Goal: Task Accomplishment & Management: Complete application form

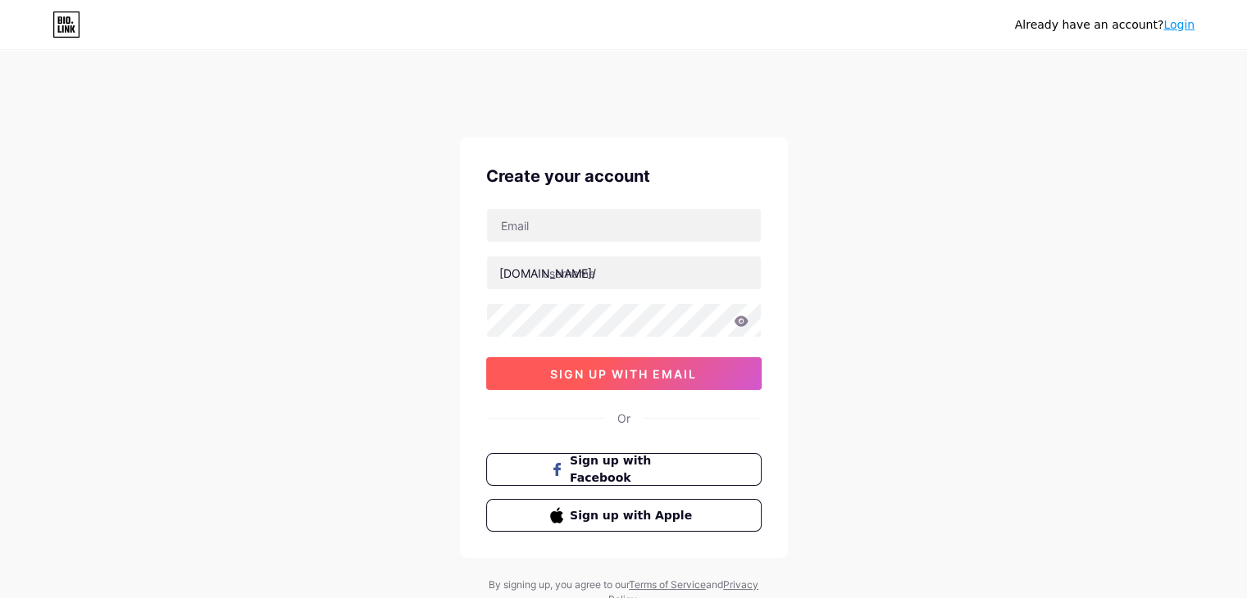
click at [662, 375] on span "sign up with email" at bounding box center [623, 374] width 147 height 14
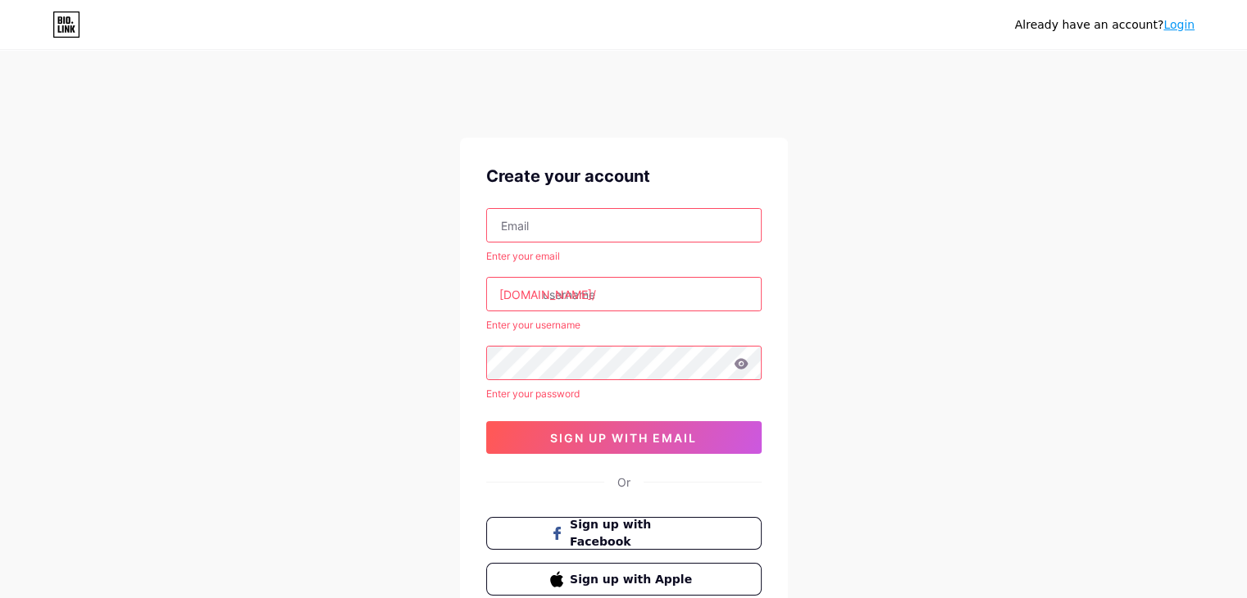
click at [609, 209] on input "text" at bounding box center [624, 225] width 274 height 33
click at [609, 237] on input "text" at bounding box center [624, 225] width 274 height 33
type input "[EMAIL_ADDRESS][DOMAIN_NAME]"
click at [620, 286] on input "text" at bounding box center [624, 294] width 274 height 33
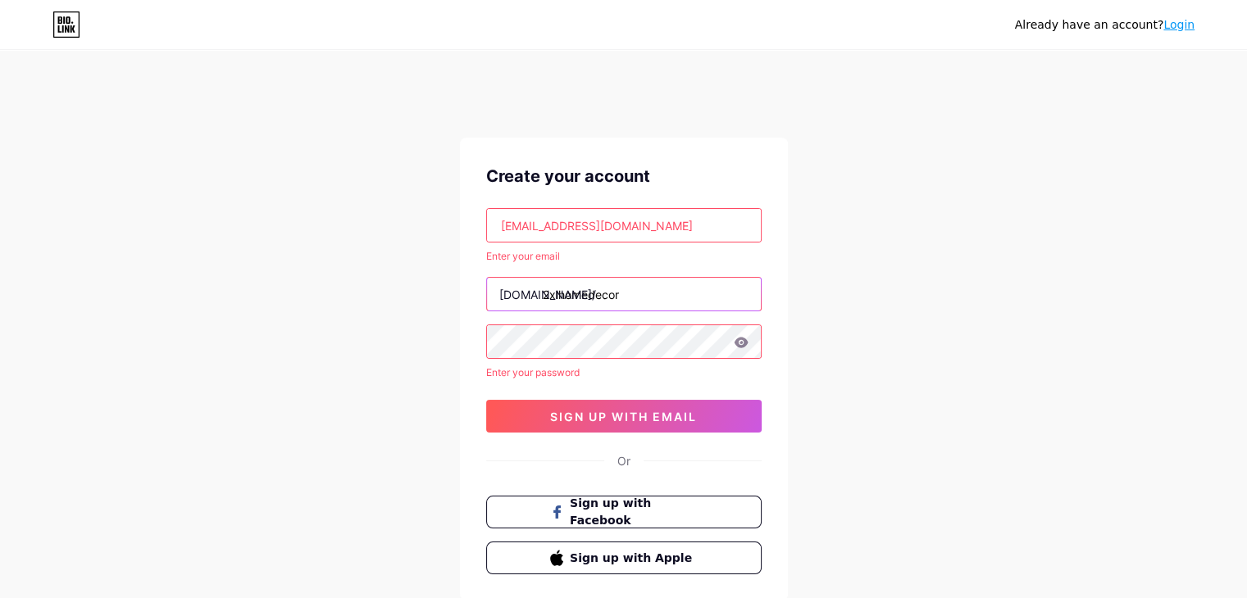
type input "2xlhomedecor"
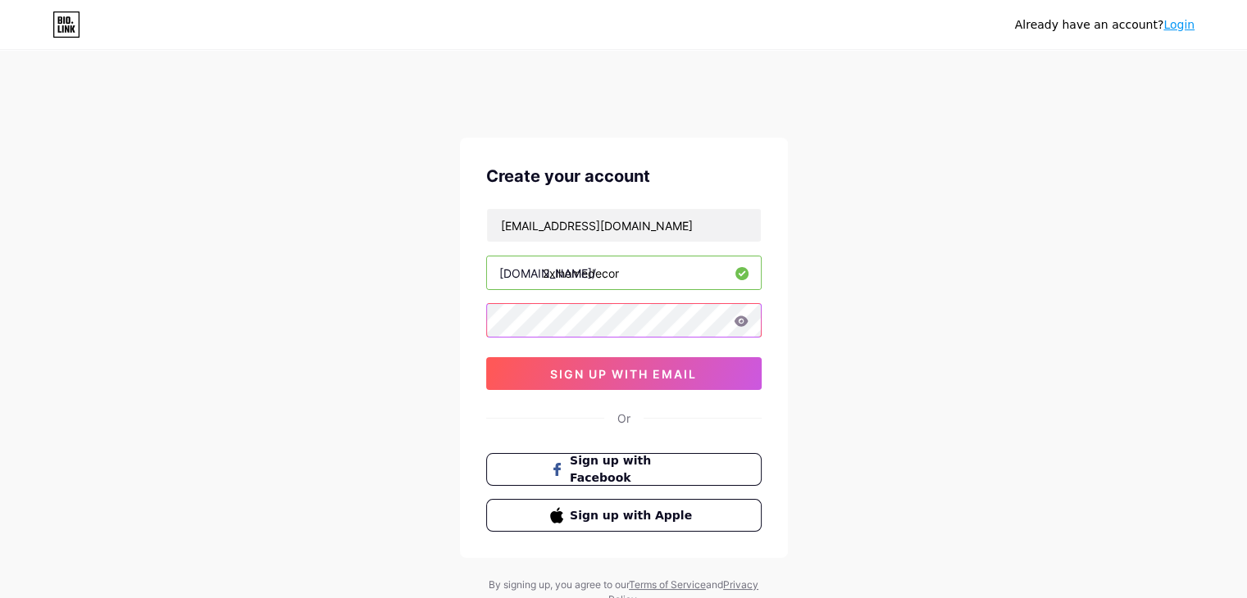
click at [325, 304] on div "Already have an account? Login Create your account 2xl.homefurnituredecor@gmail…" at bounding box center [623, 346] width 1247 height 627
click at [626, 270] on input "2xlhomedecor" at bounding box center [624, 273] width 274 height 33
click at [588, 273] on input "2xlhomedecor" at bounding box center [624, 273] width 274 height 33
click at [626, 274] on input "2xlhomedecor" at bounding box center [624, 273] width 274 height 33
click at [881, 302] on div "Already have an account? Login Create your account 2xl.homefurnituredecor@gmail…" at bounding box center [623, 346] width 1247 height 627
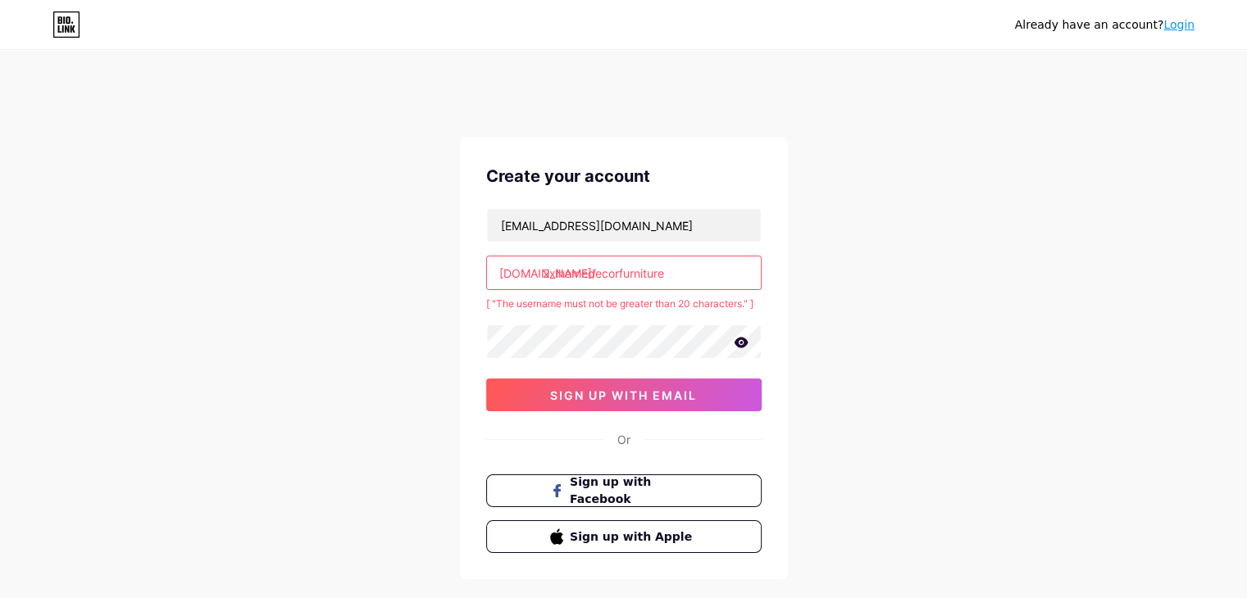
drag, startPoint x: 621, startPoint y: 268, endPoint x: 740, endPoint y: 266, distance: 119.7
click at [740, 266] on input "2xlhomedecorfurniture" at bounding box center [624, 273] width 274 height 33
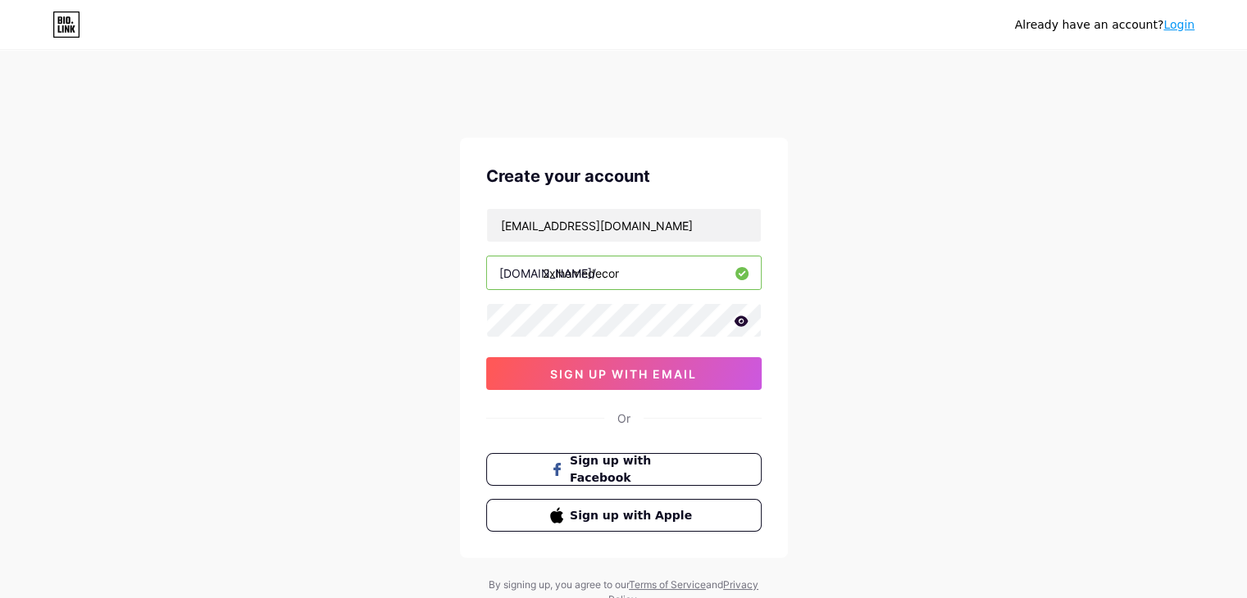
drag, startPoint x: 589, startPoint y: 272, endPoint x: 639, endPoint y: 271, distance: 49.2
click at [639, 271] on input "2xlhomedecor" at bounding box center [624, 273] width 274 height 33
type input "2xlhomefurniture"
click at [920, 328] on div "Already have an account? Login Create your account 2xl.homefurnituredecor@gmail…" at bounding box center [623, 346] width 1247 height 627
click at [635, 371] on span "sign up with email" at bounding box center [623, 374] width 147 height 14
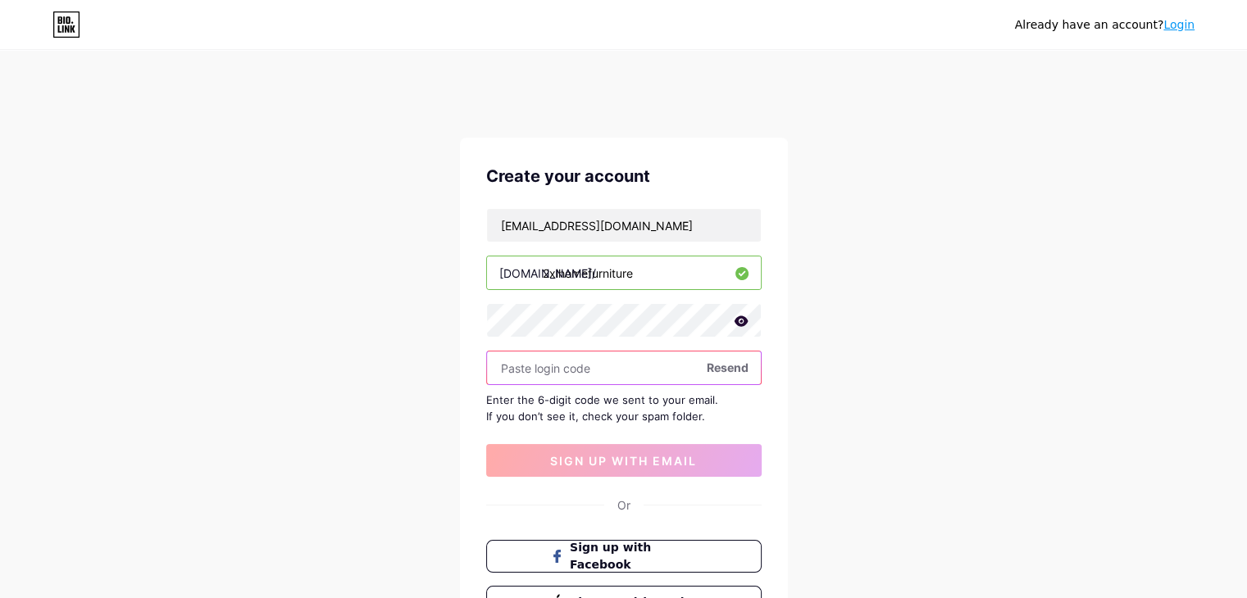
click at [685, 371] on input "text" at bounding box center [624, 368] width 274 height 33
paste input "147950"
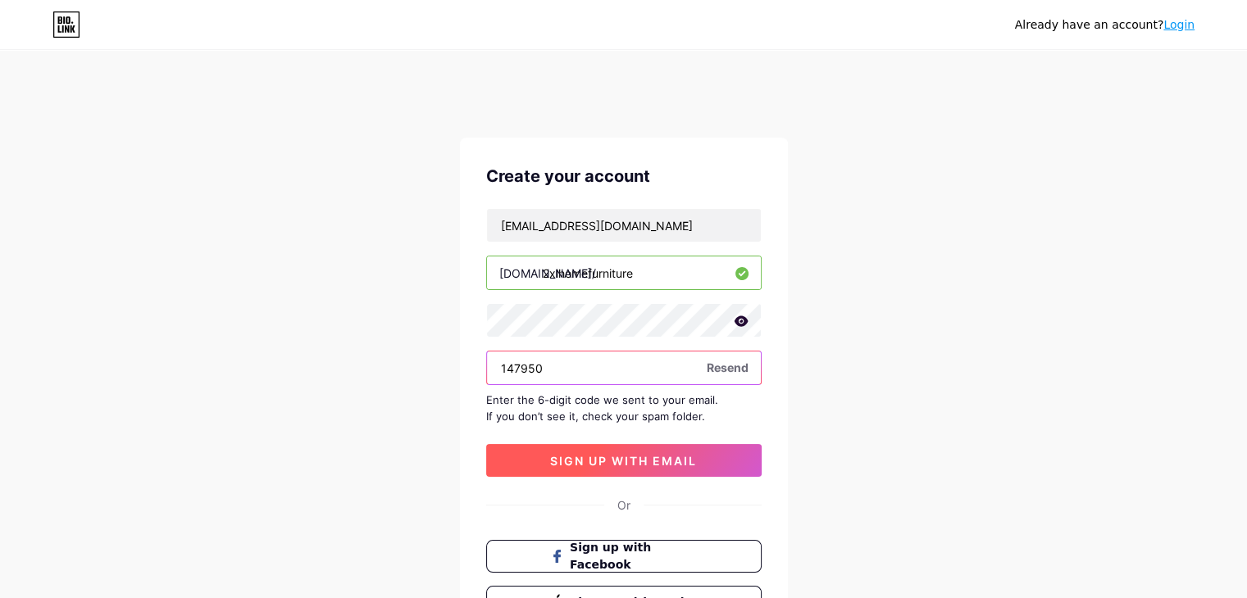
type input "147950"
click at [646, 462] on span "sign up with email" at bounding box center [623, 461] width 147 height 14
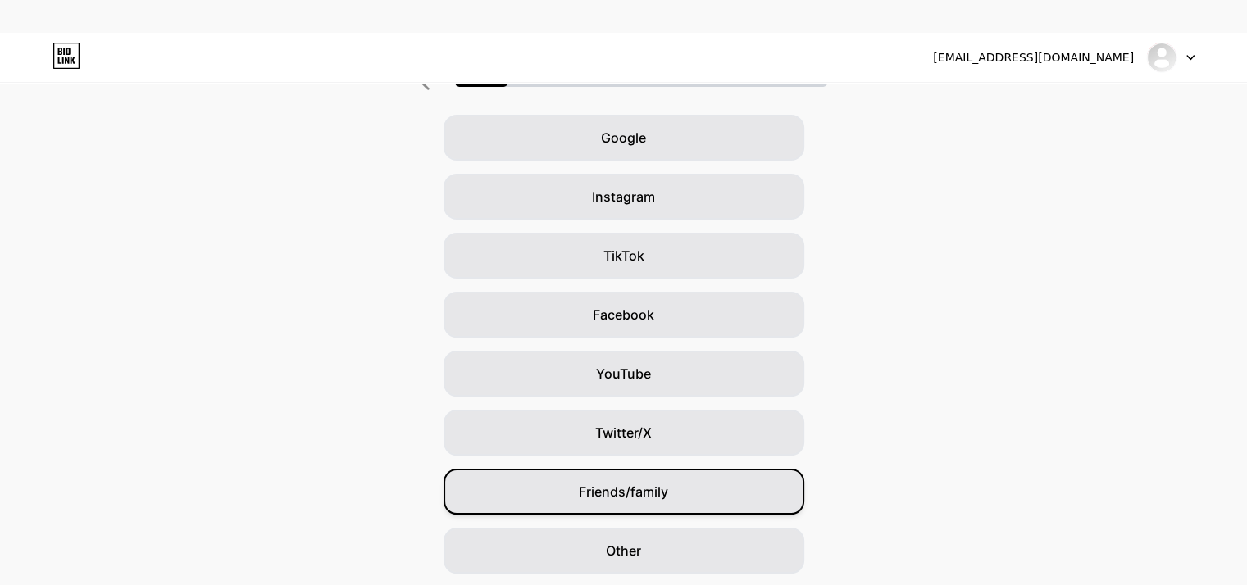
scroll to position [72, 0]
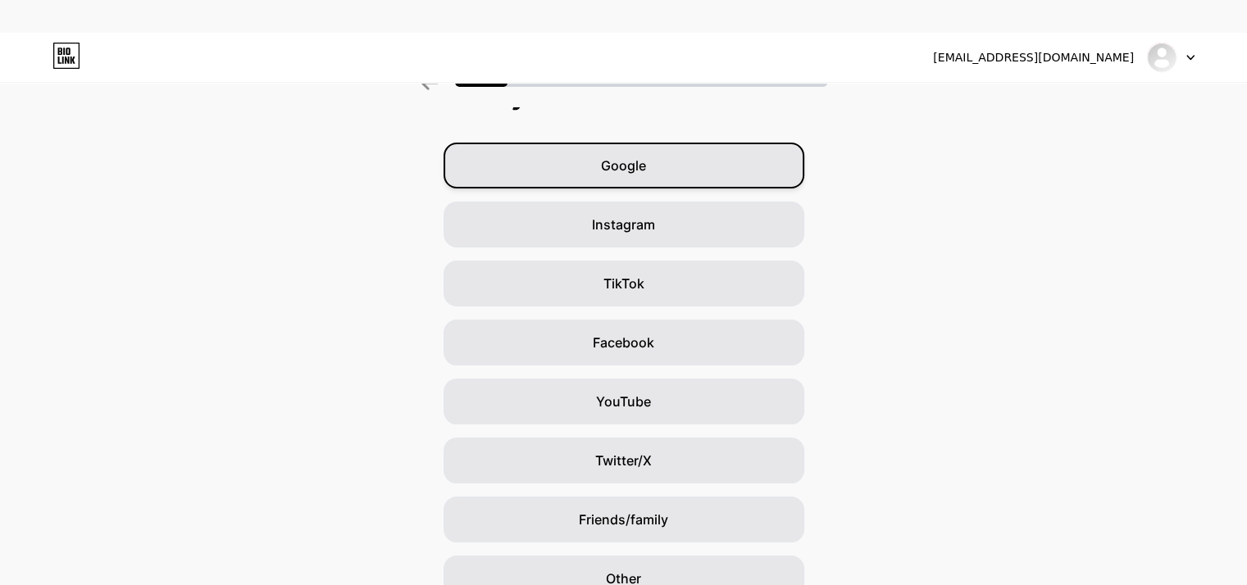
click at [662, 162] on div "Google" at bounding box center [624, 166] width 361 height 46
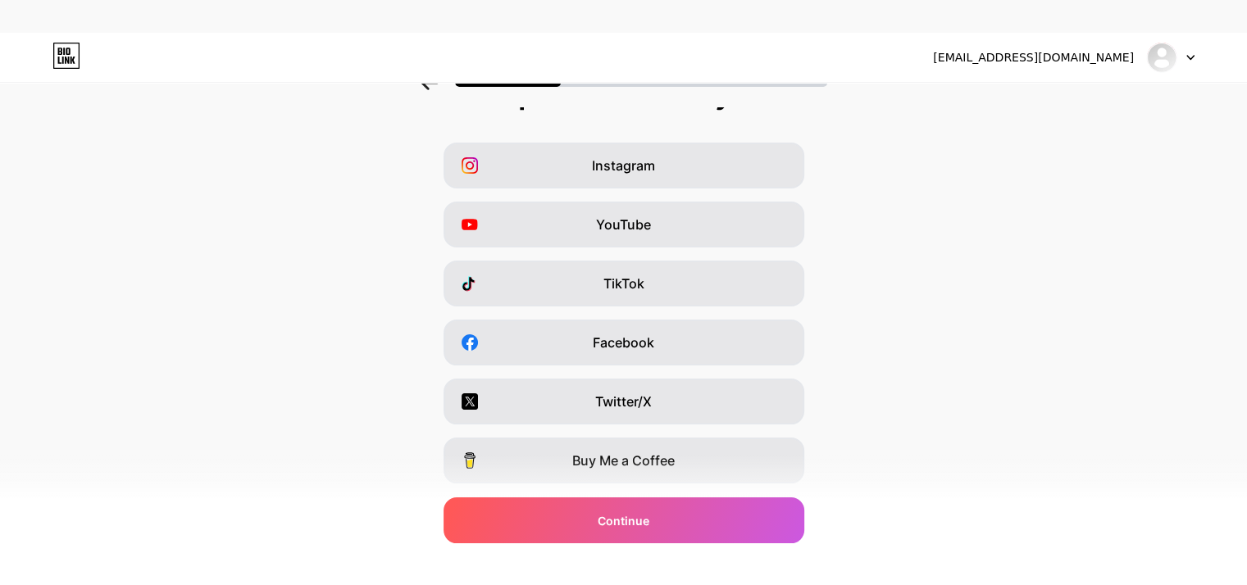
scroll to position [0, 0]
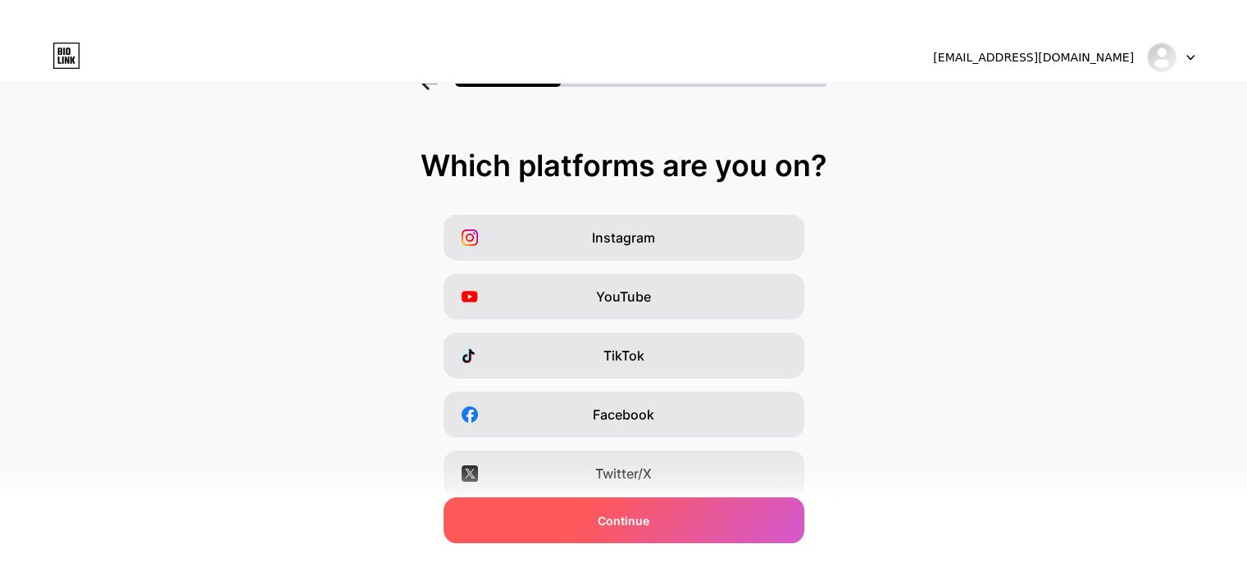
click at [622, 531] on div "Continue" at bounding box center [624, 521] width 361 height 46
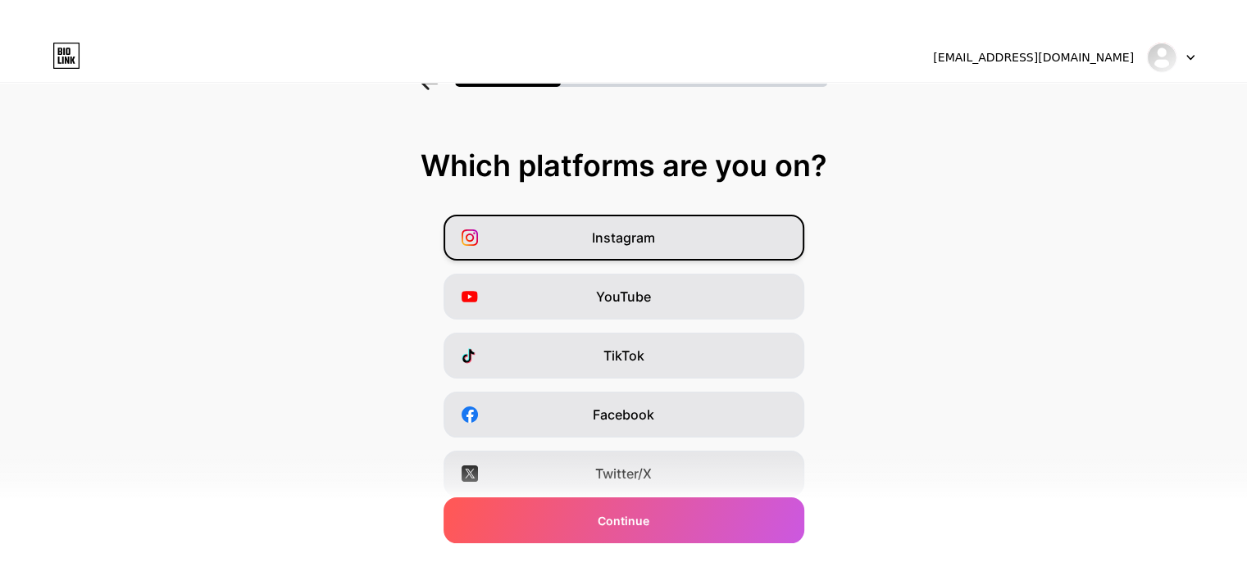
click at [662, 247] on div "Instagram" at bounding box center [624, 238] width 361 height 46
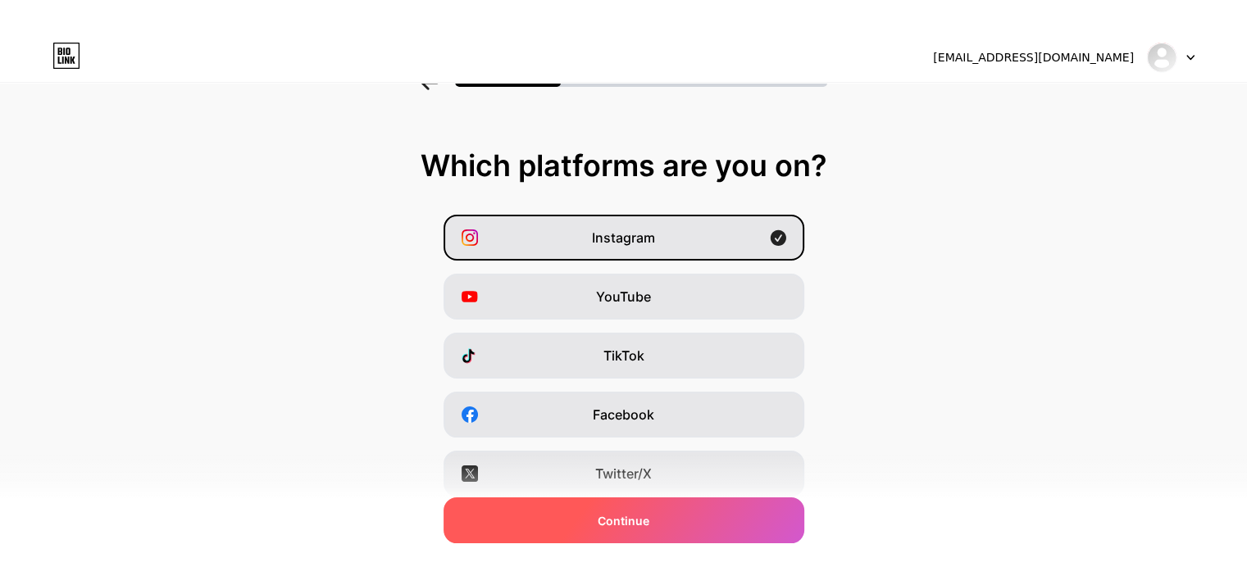
click at [649, 520] on span "Continue" at bounding box center [624, 520] width 52 height 17
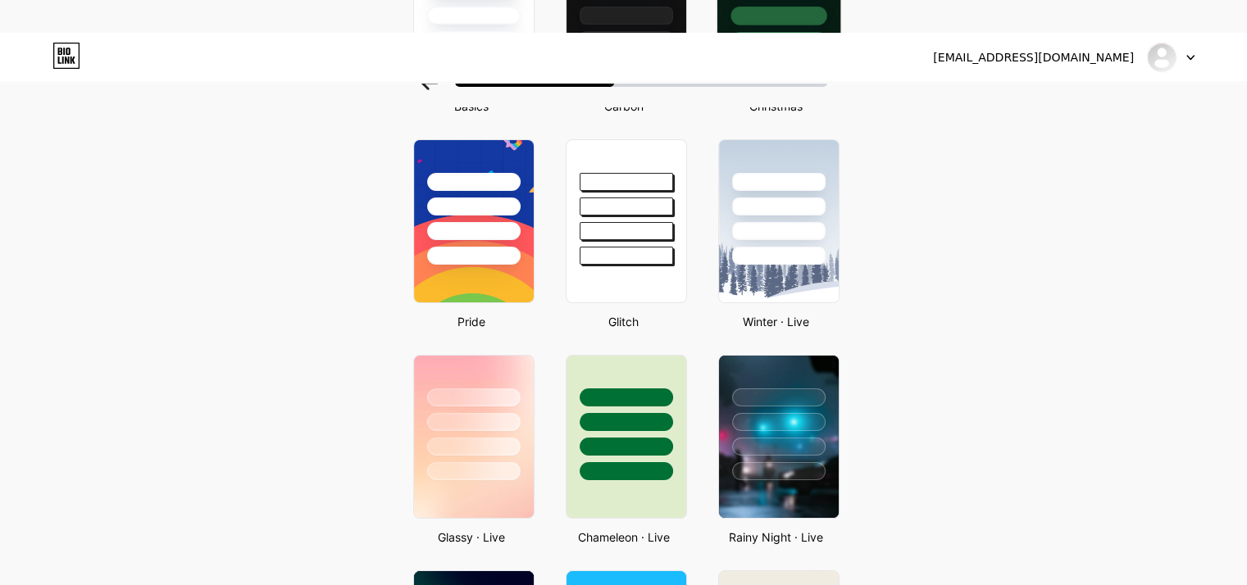
scroll to position [410, 0]
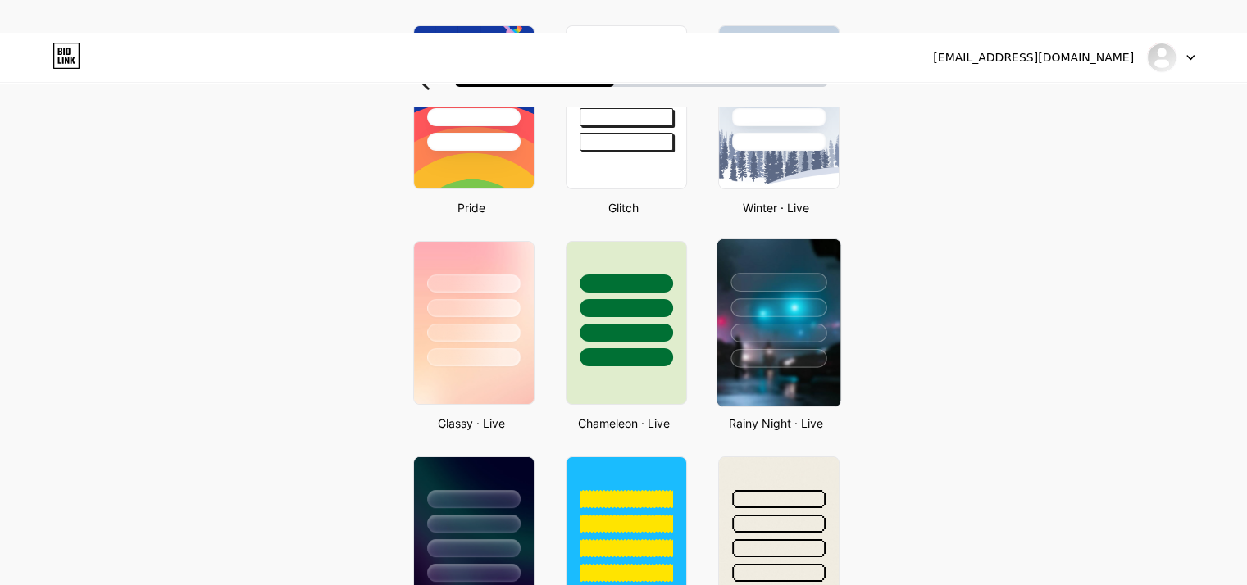
click at [807, 289] on div at bounding box center [778, 282] width 96 height 19
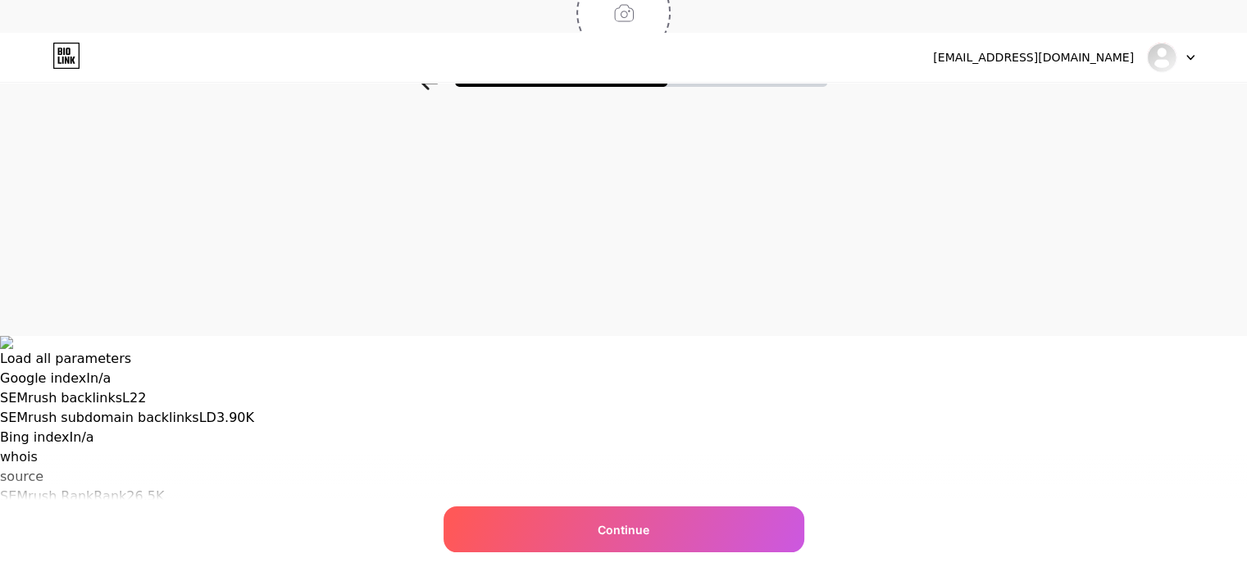
scroll to position [0, 0]
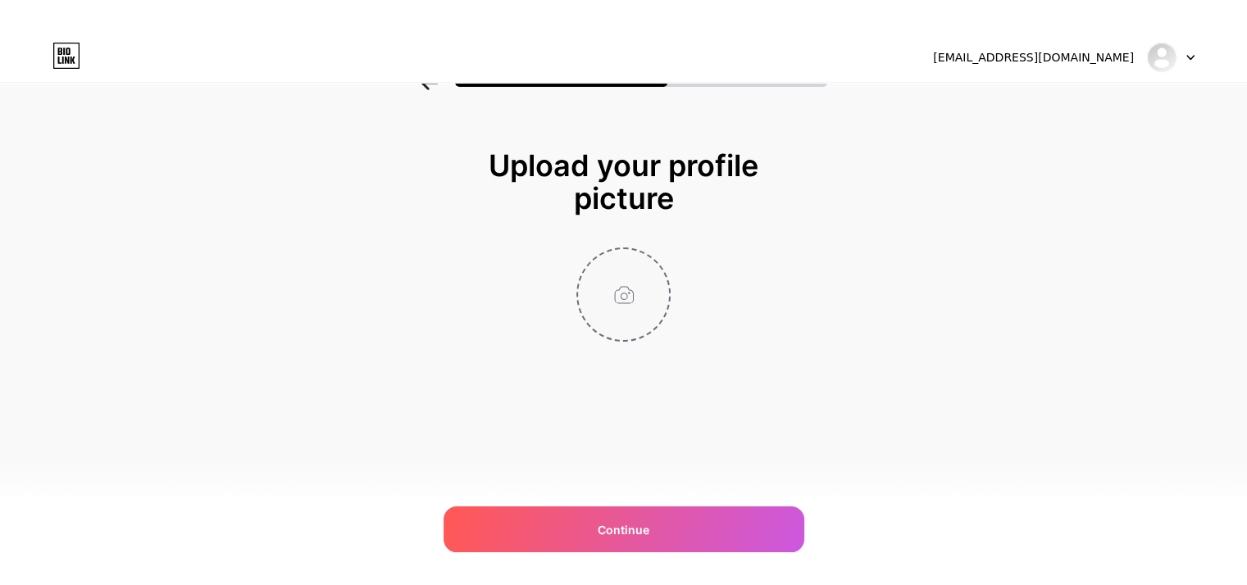
click at [644, 311] on input "file" at bounding box center [623, 294] width 91 height 91
type input "C:\fakepath\Logo - White.jpeg"
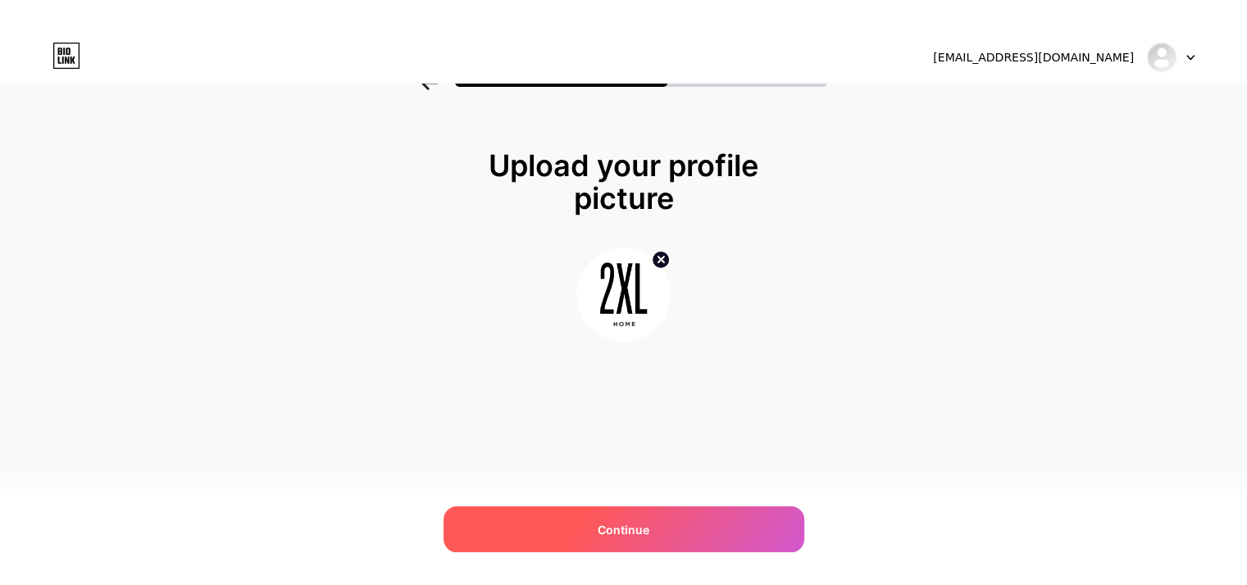
click at [648, 541] on div "Continue" at bounding box center [624, 530] width 361 height 46
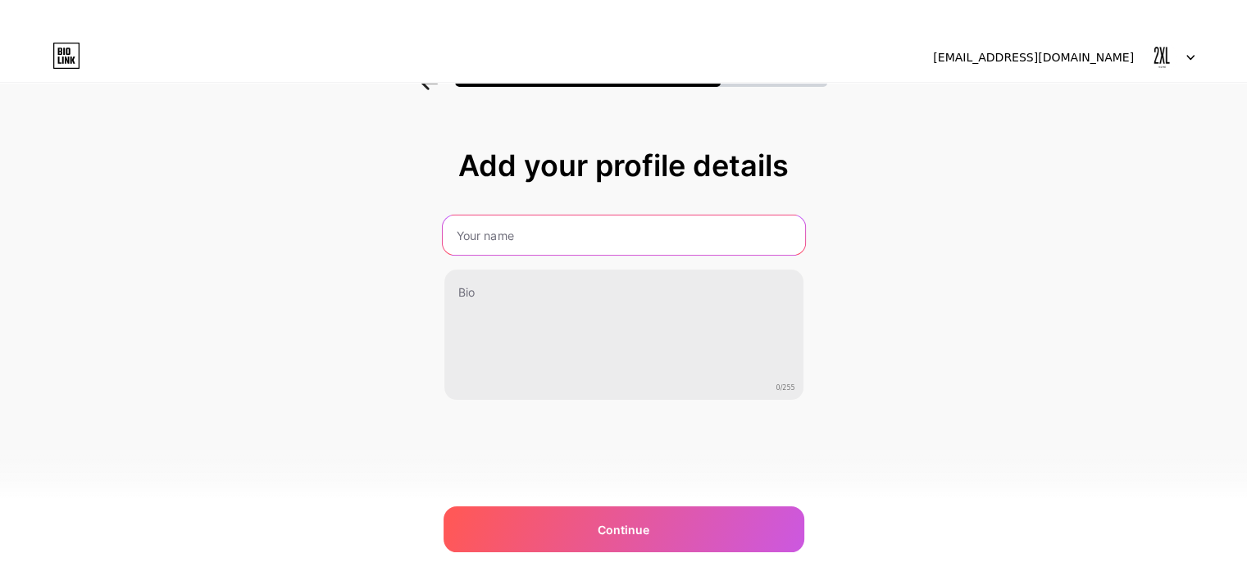
click at [576, 236] on input "text" at bounding box center [623, 235] width 362 height 39
type input "2XL Home Decor"
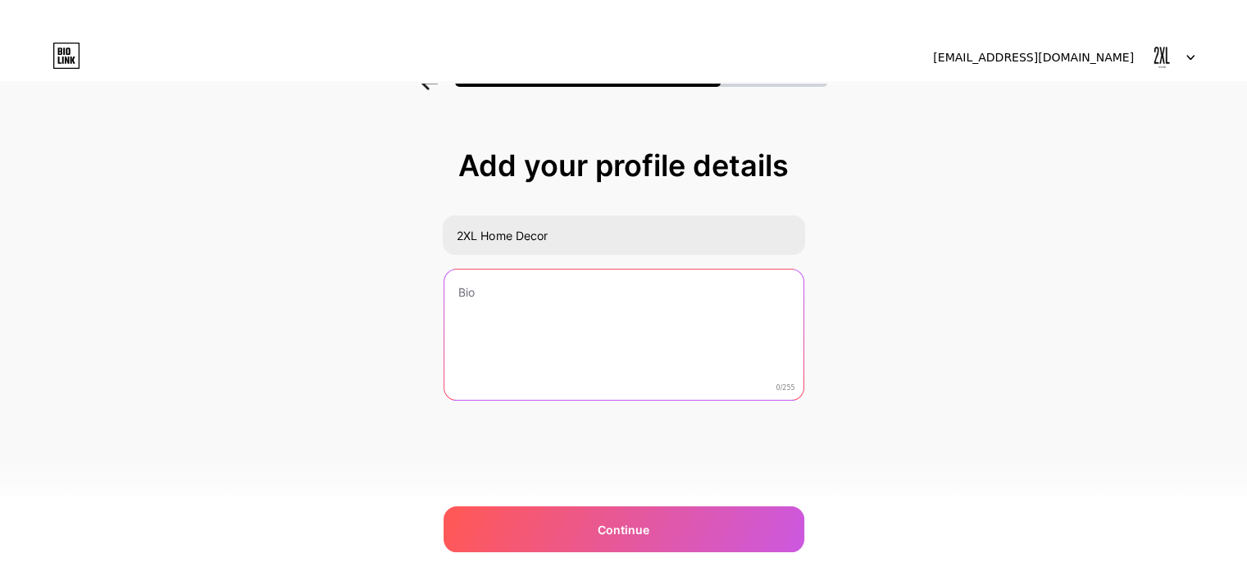
click at [605, 293] on textarea at bounding box center [623, 336] width 359 height 132
paste textarea "2XL Home is a leading luxury home furnishings brand, established in the UAE in …"
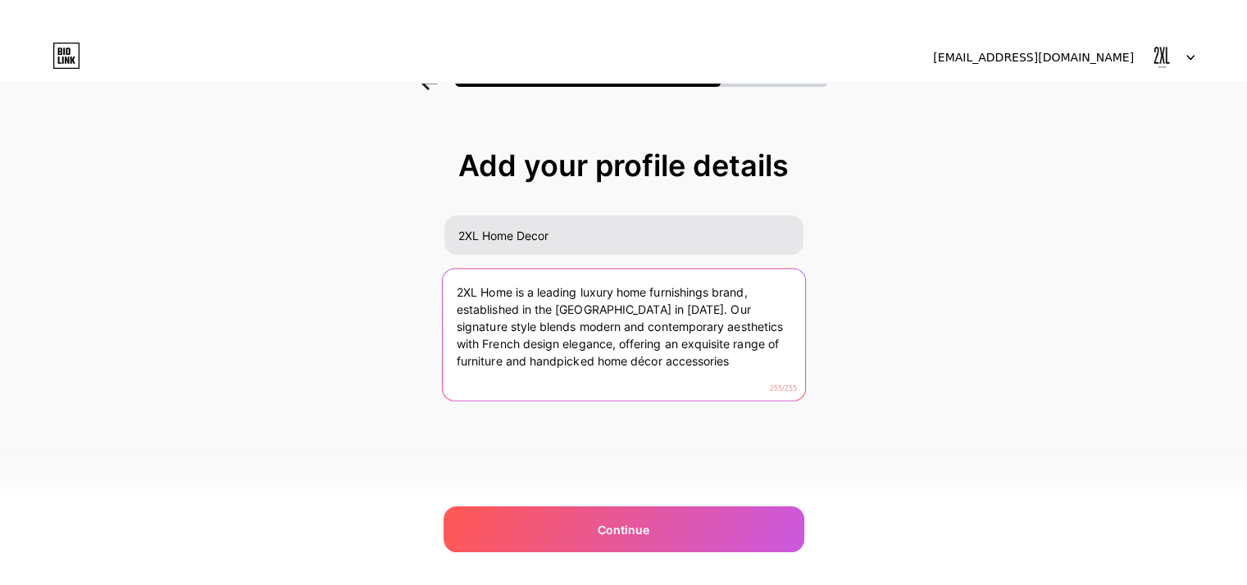
type textarea "2XL Home is a leading luxury home furnishings brand, established in the UAE in …"
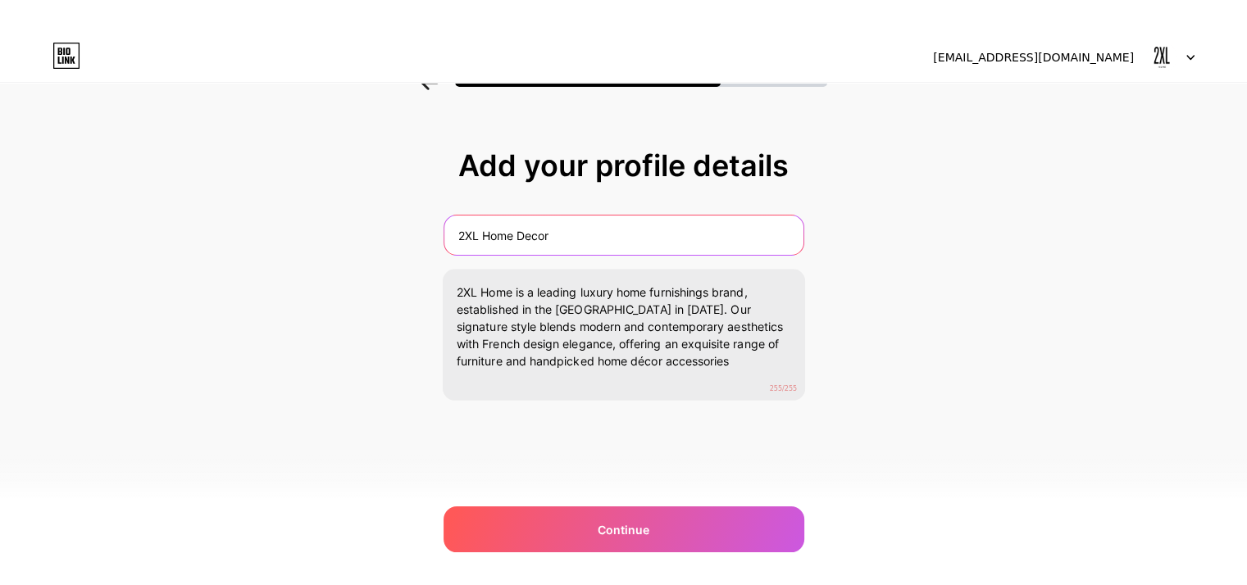
click at [519, 235] on input "2XL Home Decor" at bounding box center [623, 235] width 359 height 39
drag, startPoint x: 486, startPoint y: 235, endPoint x: 664, endPoint y: 227, distance: 178.1
click at [664, 227] on input "2XL Home Decor" at bounding box center [623, 235] width 362 height 39
click at [611, 241] on input "2XL Home Decor" at bounding box center [623, 235] width 362 height 39
drag, startPoint x: 524, startPoint y: 234, endPoint x: 676, endPoint y: 230, distance: 151.7
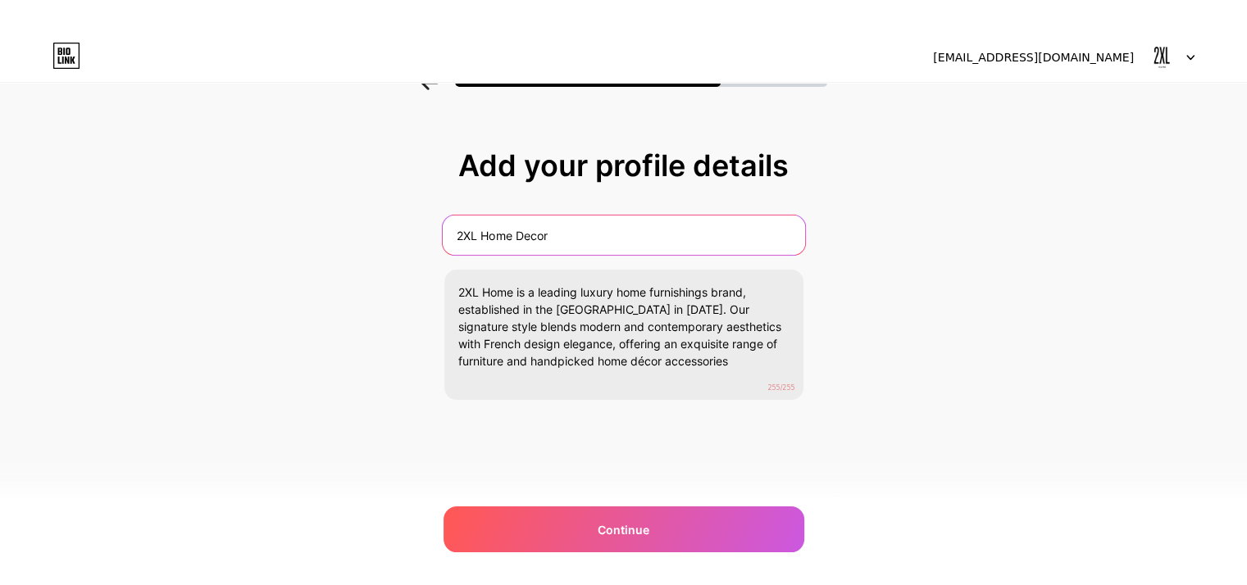
click at [676, 230] on input "2XL Home Decor" at bounding box center [623, 235] width 362 height 39
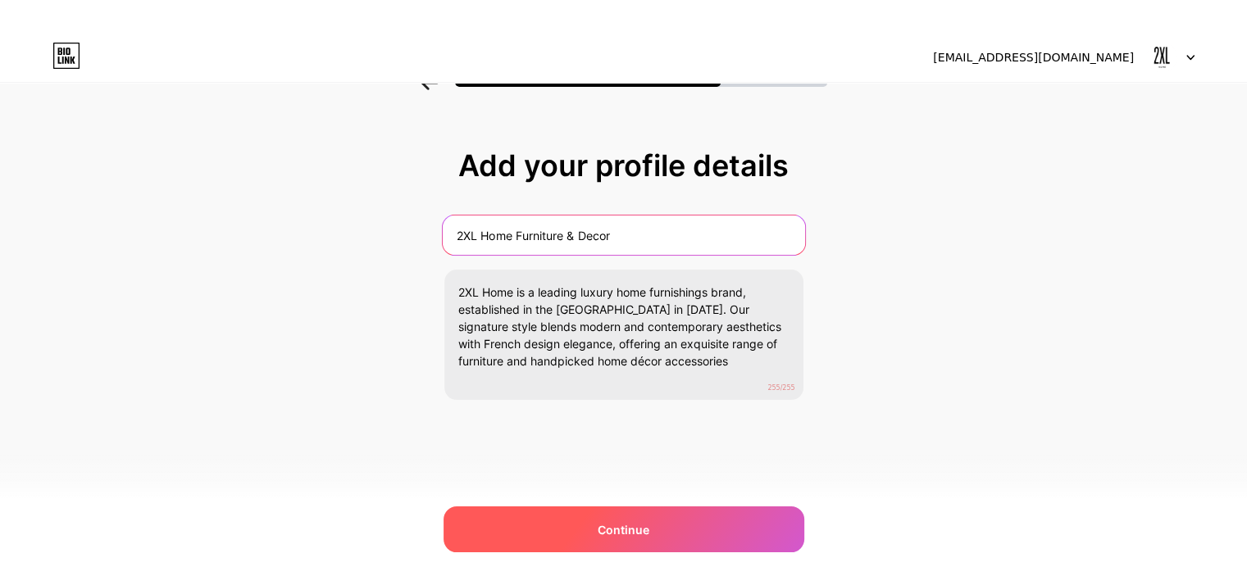
type input "2XL Home Furniture & Decor"
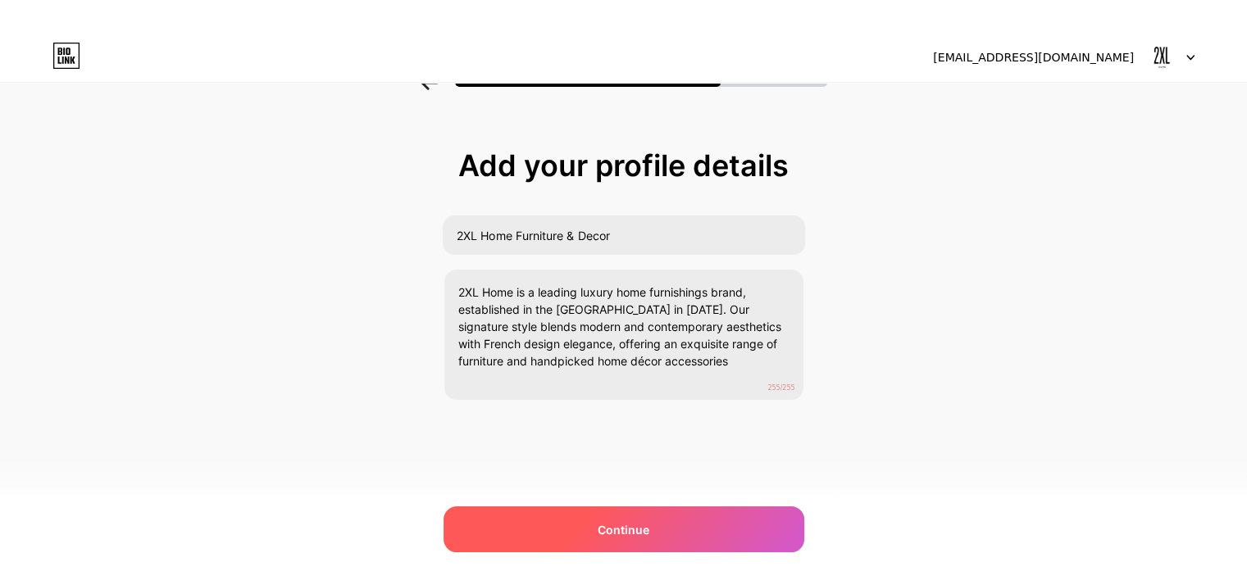
click at [672, 532] on div "Continue" at bounding box center [624, 530] width 361 height 46
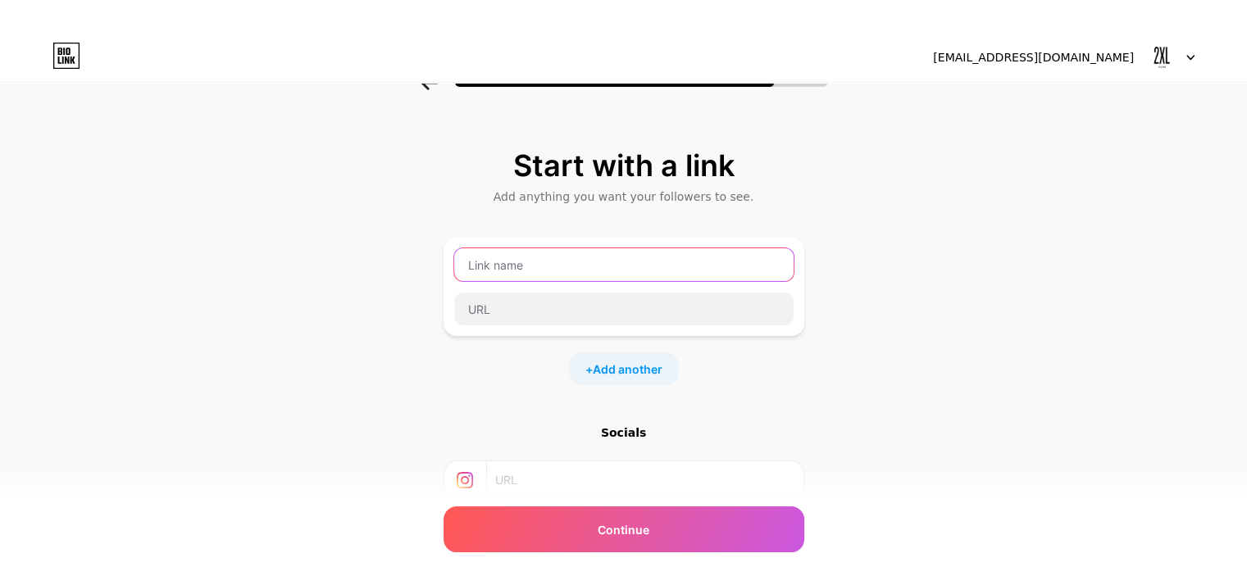
click at [573, 263] on input "text" at bounding box center [623, 264] width 339 height 33
type input "2XL Home Furniture"
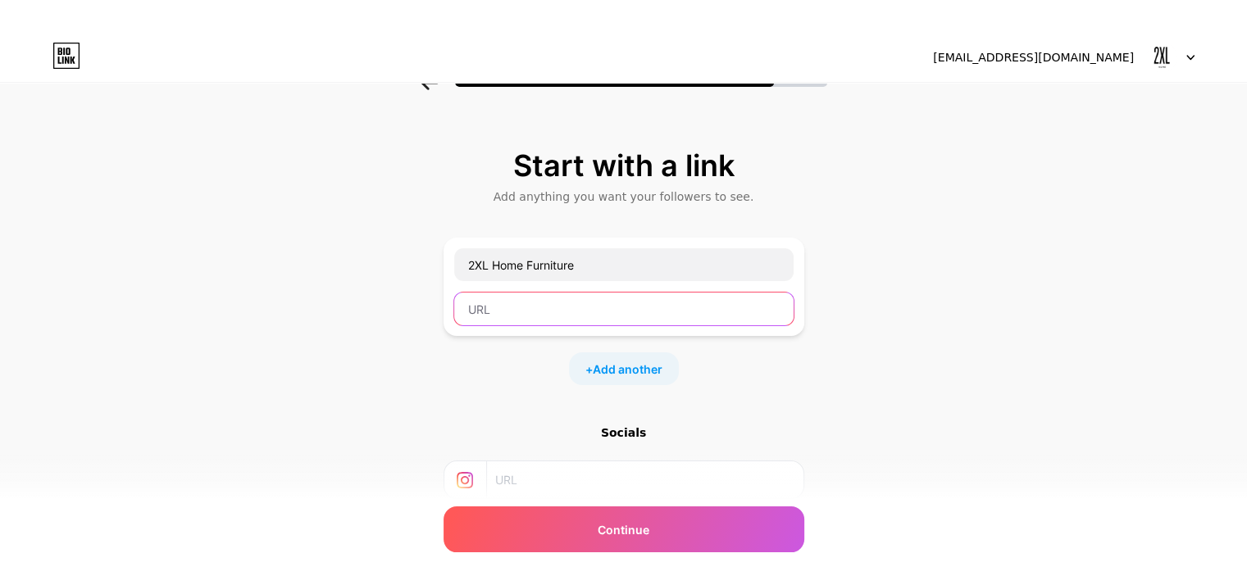
click at [640, 314] on input "text" at bounding box center [623, 309] width 339 height 33
type input "2xl-home-furniture"
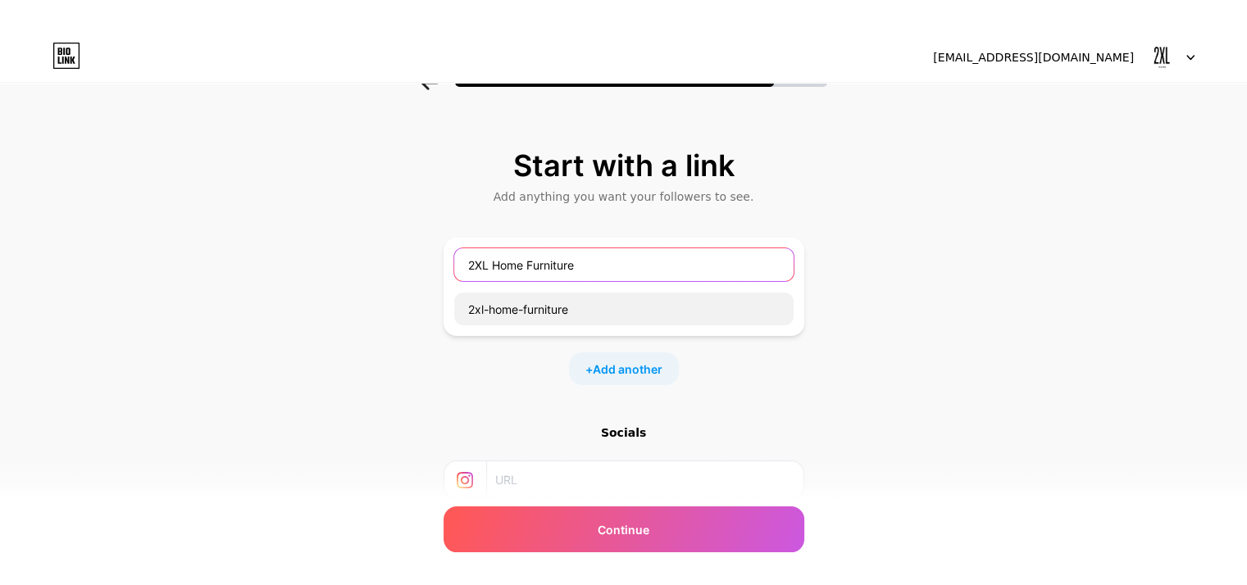
click at [632, 270] on input "2XL Home Furniture" at bounding box center [623, 264] width 339 height 33
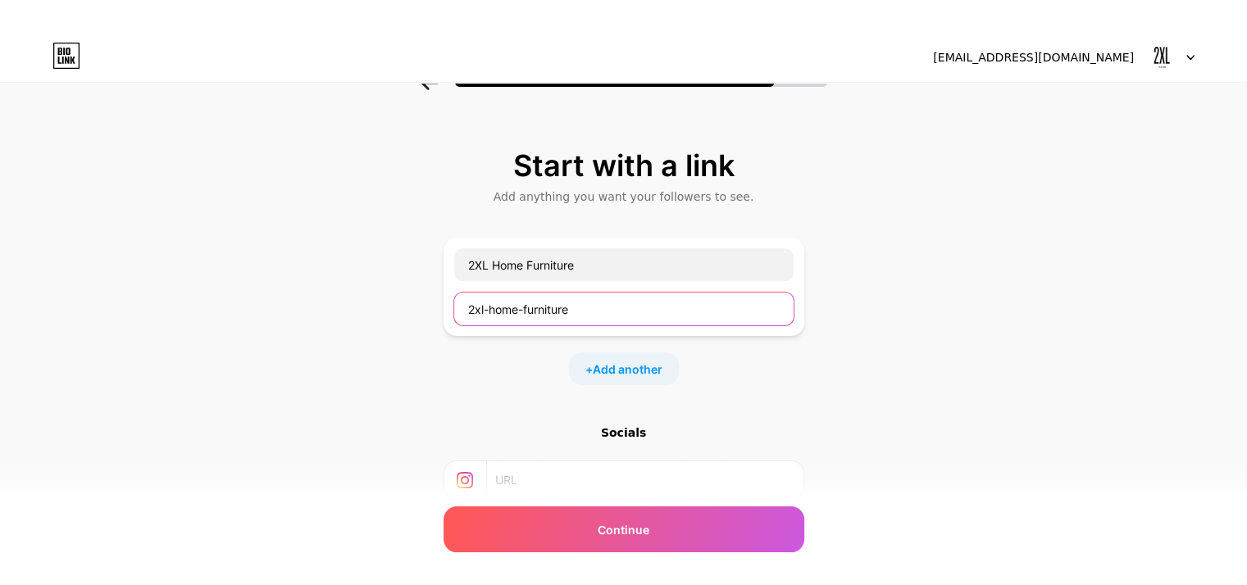
click at [633, 319] on input "2xl-home-furniture" at bounding box center [623, 309] width 339 height 33
drag, startPoint x: 630, startPoint y: 316, endPoint x: 374, endPoint y: 301, distance: 256.2
click at [374, 301] on div "Start with a link Add anything you want your followers to see. 2XL Home Furnitu…" at bounding box center [623, 396] width 1247 height 576
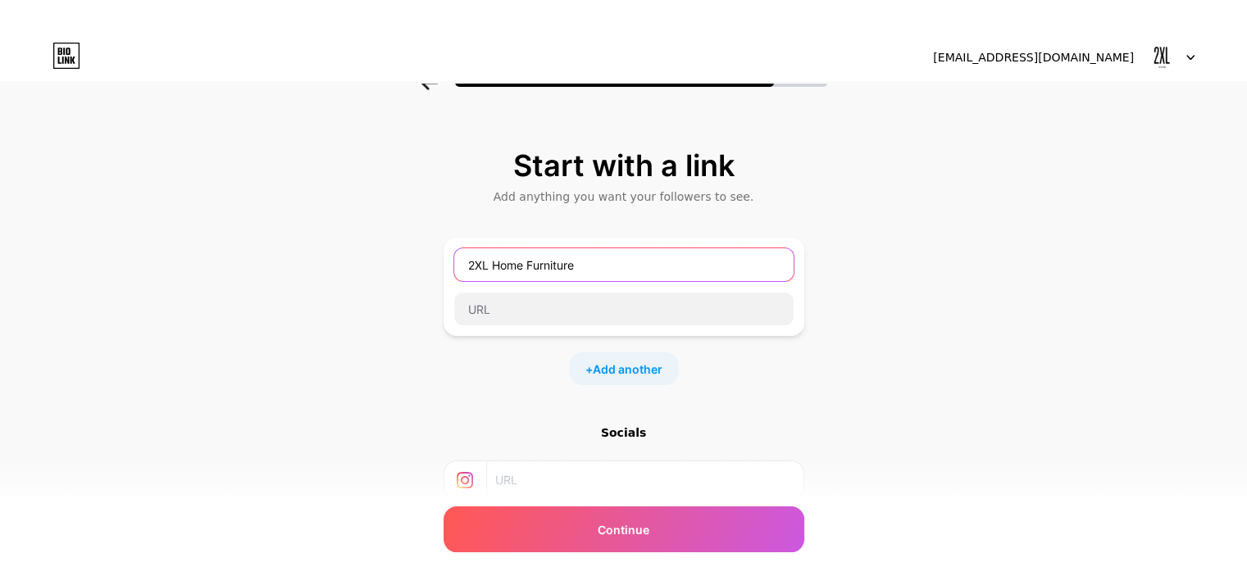
click at [590, 257] on input "2XL Home Furniture" at bounding box center [623, 264] width 339 height 33
click at [587, 262] on input "text" at bounding box center [623, 264] width 339 height 33
click at [594, 258] on input "2XL Home Furniture" at bounding box center [623, 264] width 339 height 33
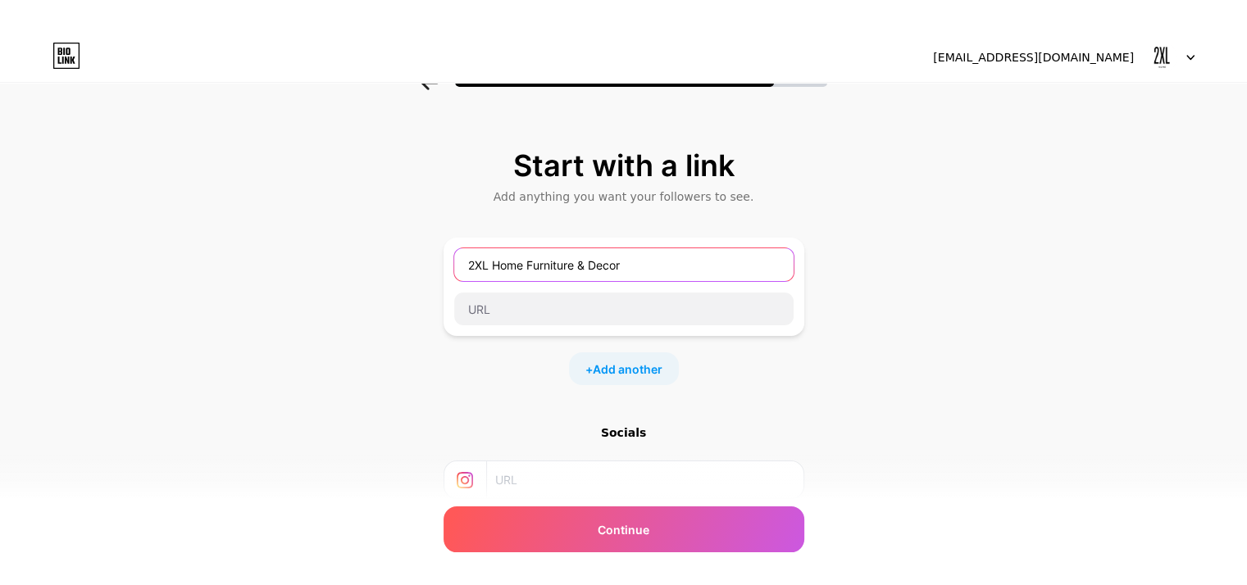
click at [675, 267] on input "2XL Home Furniture & Decor" at bounding box center [623, 264] width 339 height 33
drag, startPoint x: 593, startPoint y: 265, endPoint x: 626, endPoint y: 266, distance: 33.6
click at [626, 266] on input "2XL Home Furniture & Decor in Dubai & UAE" at bounding box center [623, 264] width 339 height 33
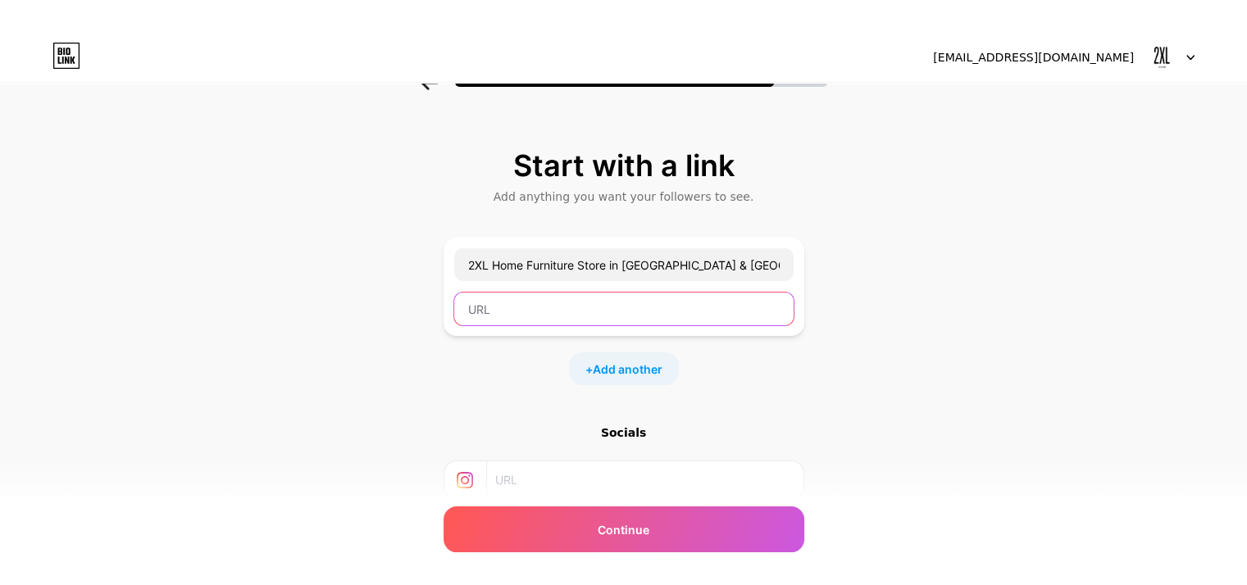
click at [571, 303] on input "text" at bounding box center [623, 309] width 339 height 33
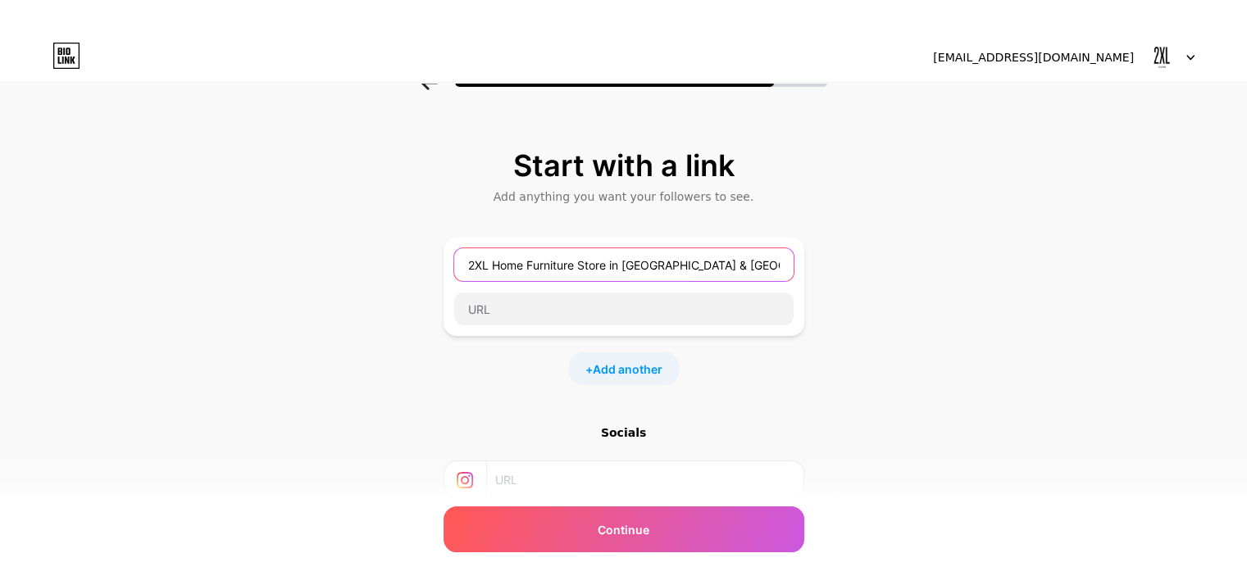
drag, startPoint x: 677, startPoint y: 263, endPoint x: 729, endPoint y: 263, distance: 51.7
click at [729, 263] on input "2XL Home Furniture Store in Dubai & UAE" at bounding box center [623, 264] width 339 height 33
type input "2XL Home Furniture Store in Dubai & Abu Dhabi"
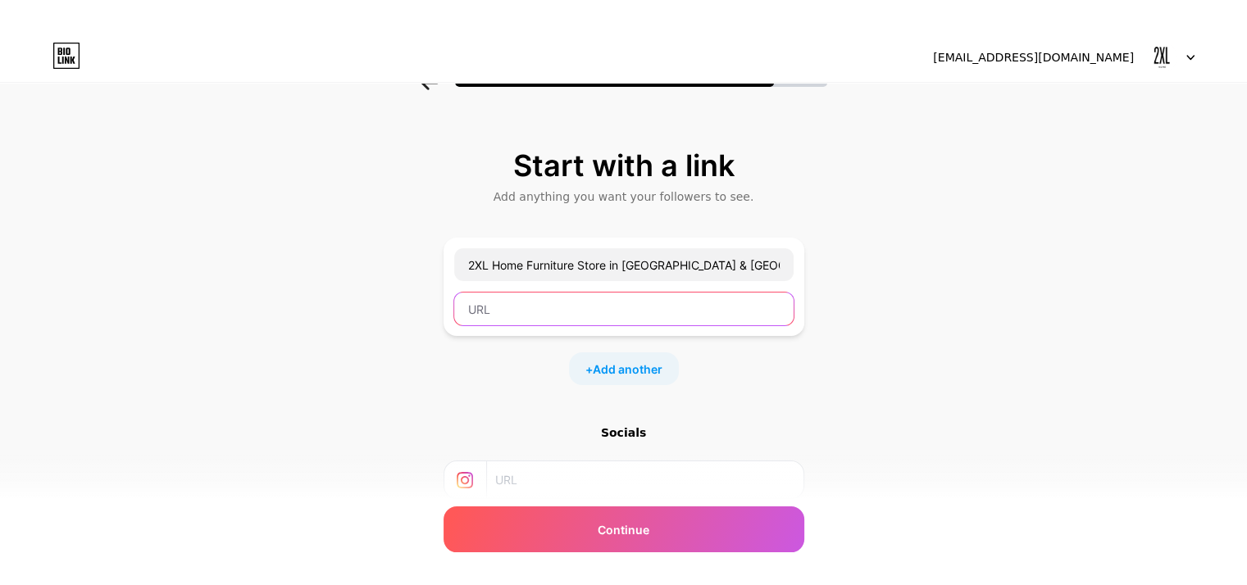
click at [709, 312] on input "text" at bounding box center [623, 309] width 339 height 33
paste input "2XL Home is a leading luxury home furnishings brand, established in the UAE in …"
type input "2XL Home is a leading luxury home furnishings brand, established in the UAE in …"
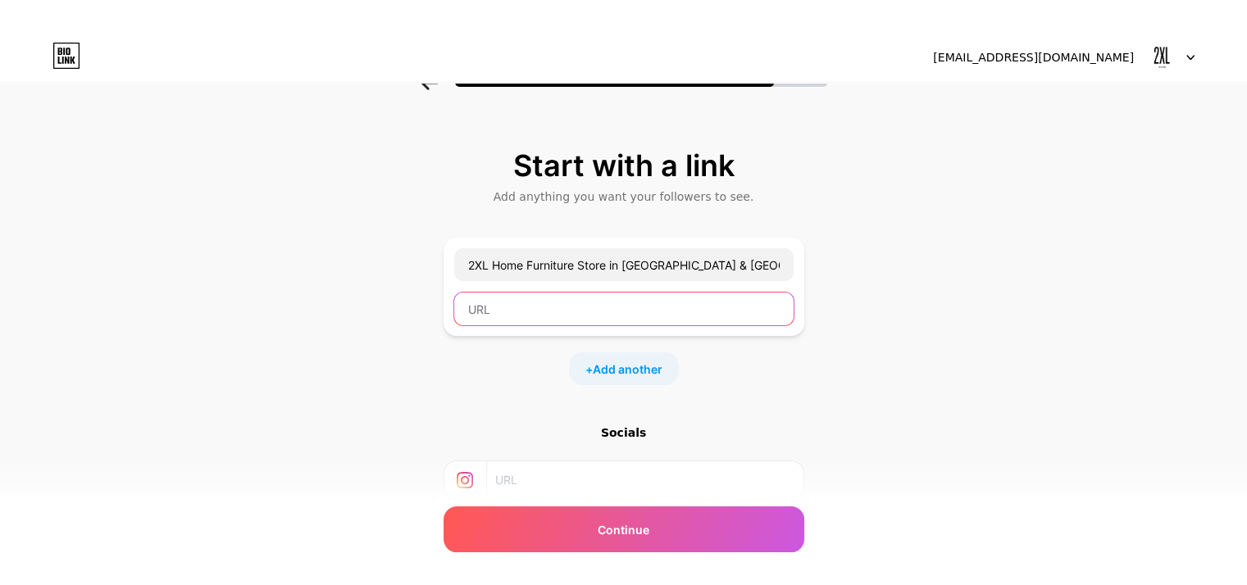
click at [717, 311] on input "text" at bounding box center [623, 309] width 339 height 33
paste input "https://2xlhome.com/ae-en/"
type input "https://2xlhome.com/ae-en/"
click at [630, 362] on span "Add another" at bounding box center [628, 369] width 70 height 17
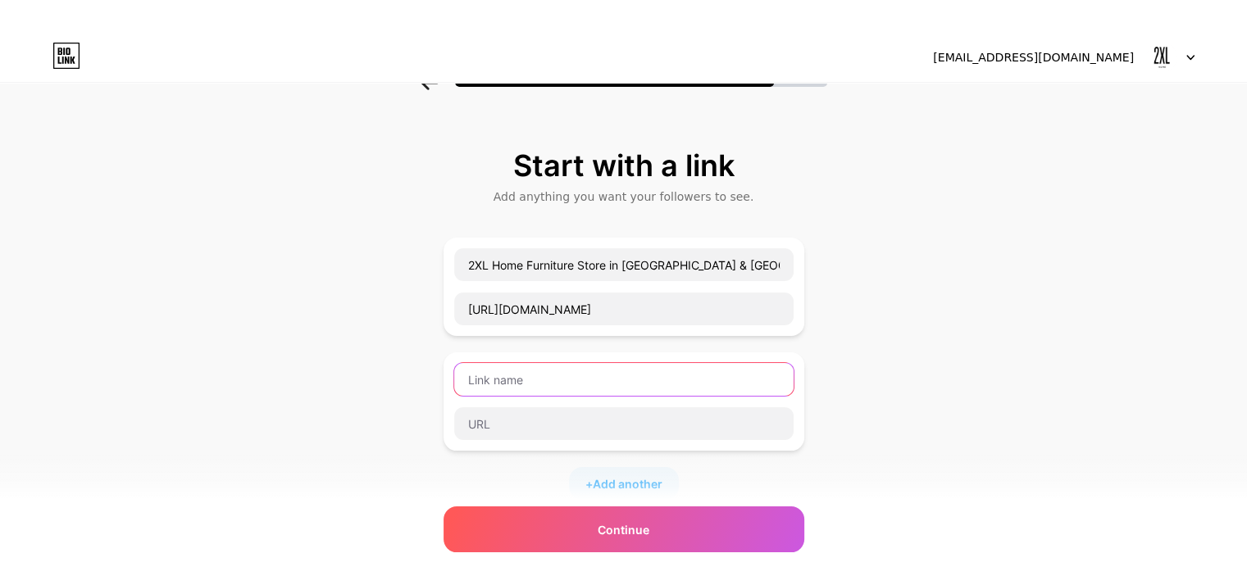
click at [625, 379] on input "text" at bounding box center [623, 379] width 339 height 33
paste input "Mattress Topper vs Mattress Protector: A Complete Guide"
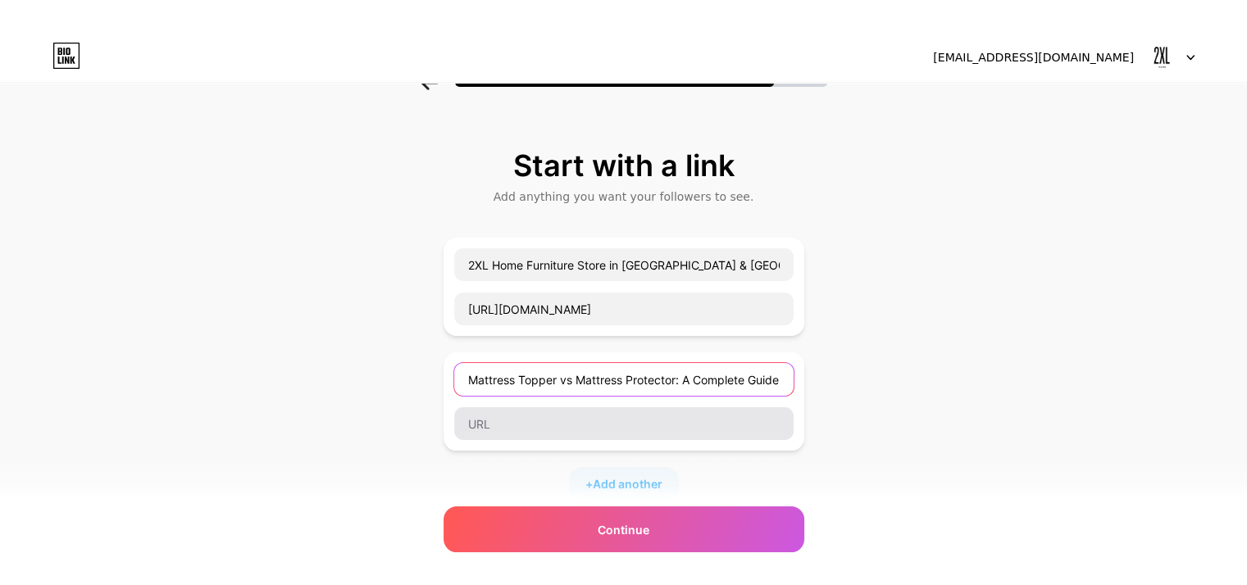
type input "Mattress Topper vs Mattress Protector: A Complete Guide"
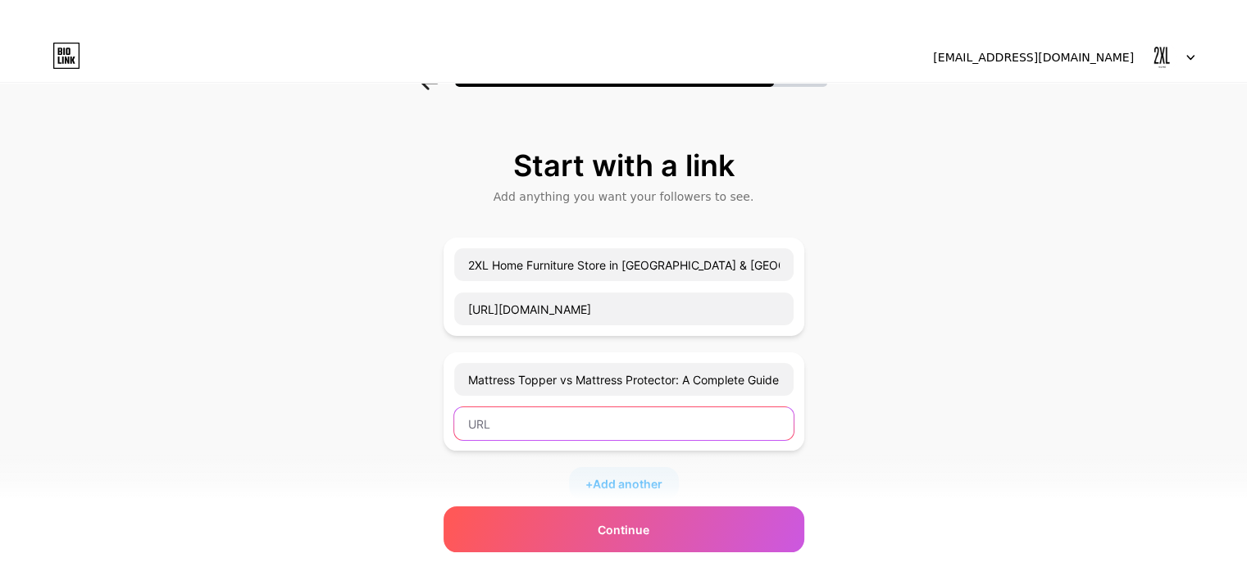
scroll to position [0, 0]
click at [594, 414] on input "text" at bounding box center [623, 423] width 339 height 33
paste input "https://2xlhome.com/ae-en/blog/mattress-topper-vs-protector/"
type input "https://2xlhome.com/ae-en/blog/mattress-topper-vs-protector/"
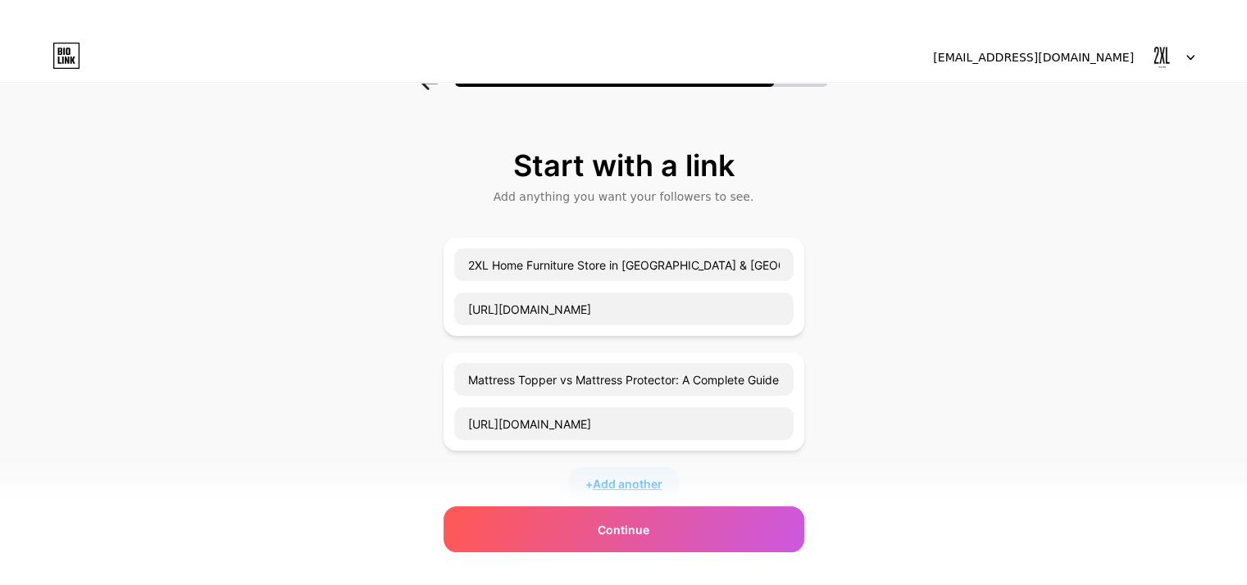
scroll to position [0, 0]
click at [641, 484] on span "Add another" at bounding box center [628, 484] width 70 height 17
click at [551, 488] on input "text" at bounding box center [623, 494] width 339 height 33
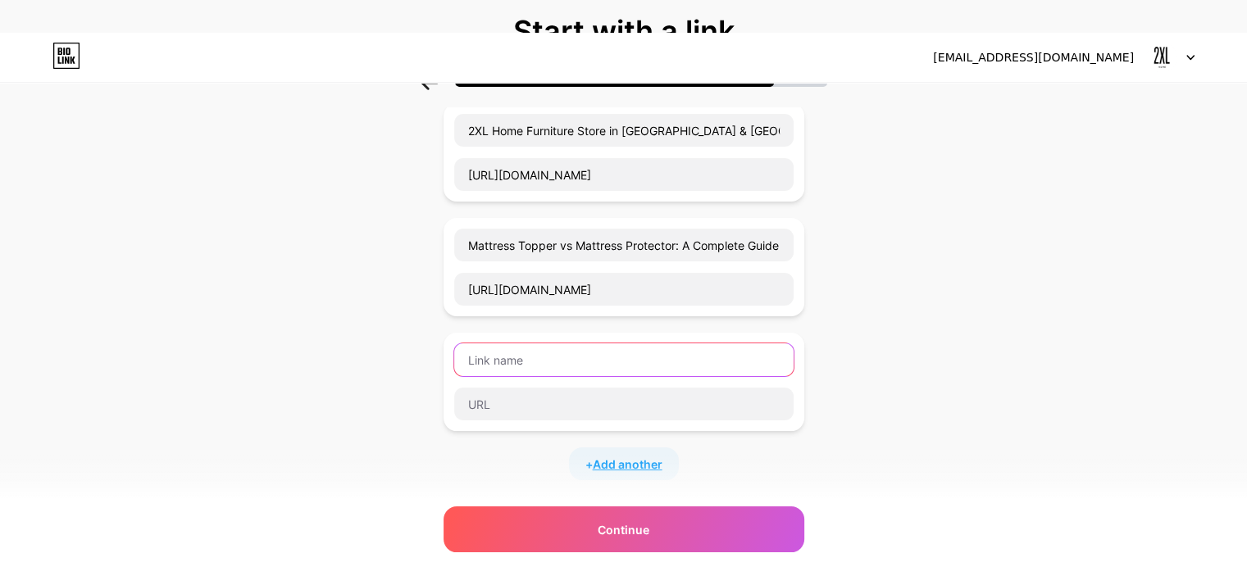
scroll to position [164, 0]
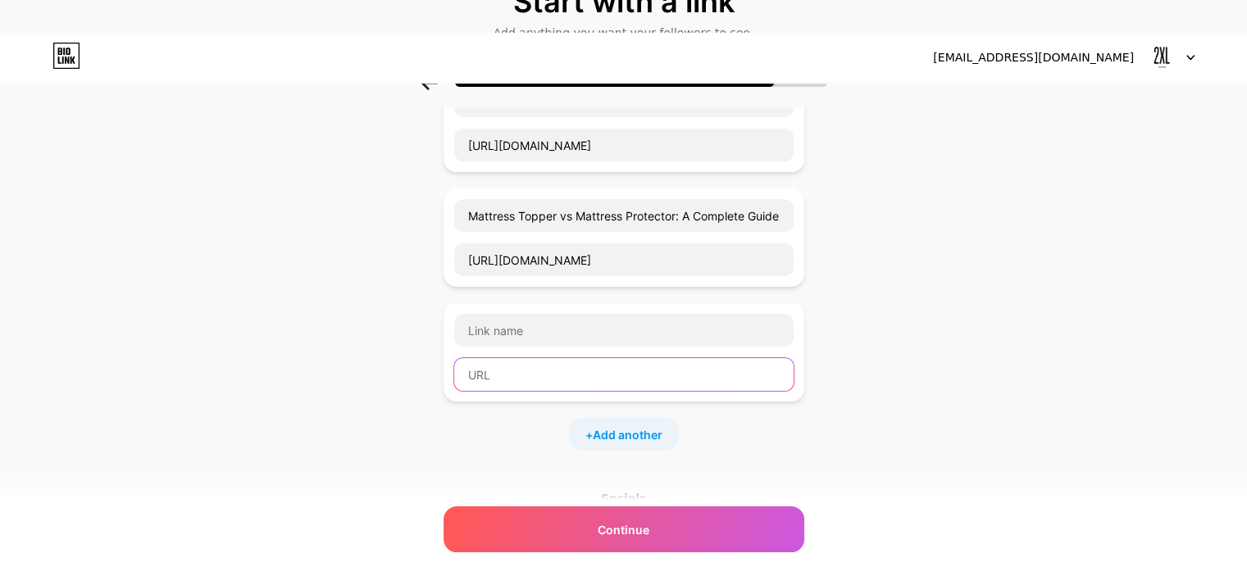
click at [603, 378] on input "text" at bounding box center [623, 374] width 339 height 33
paste input "Mattress Buying Guide: What to Know Before You Shop"
type input "Mattress Buying Guide: What to Know Before You Shop"
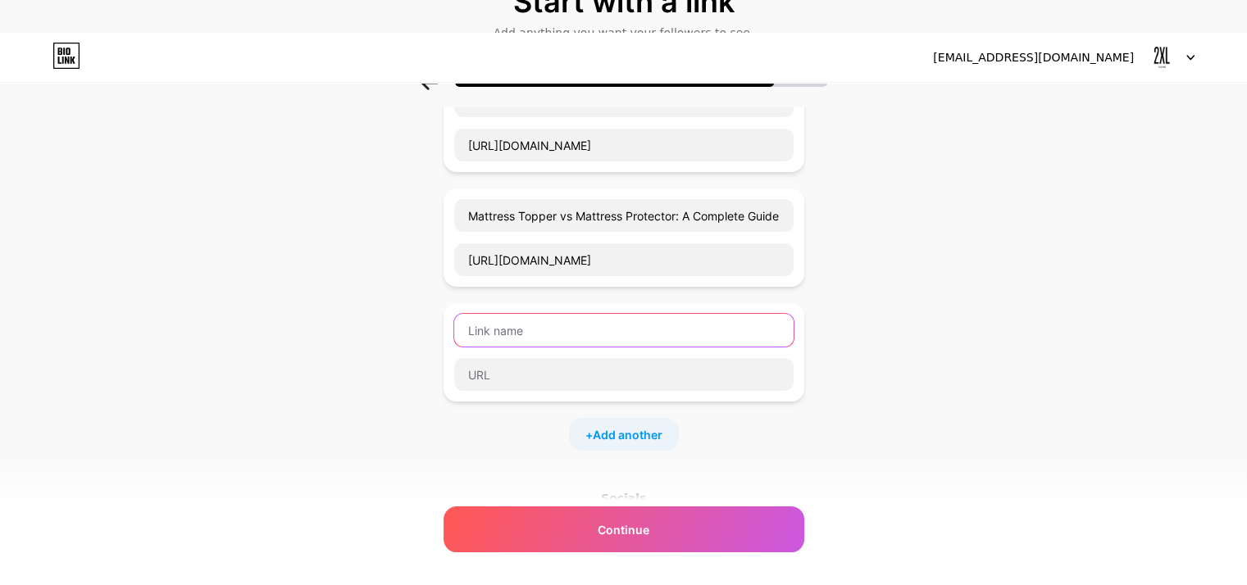
click at [609, 335] on input "text" at bounding box center [623, 330] width 339 height 33
paste input "Mattress Buying Guide: What to Know Before You Shop"
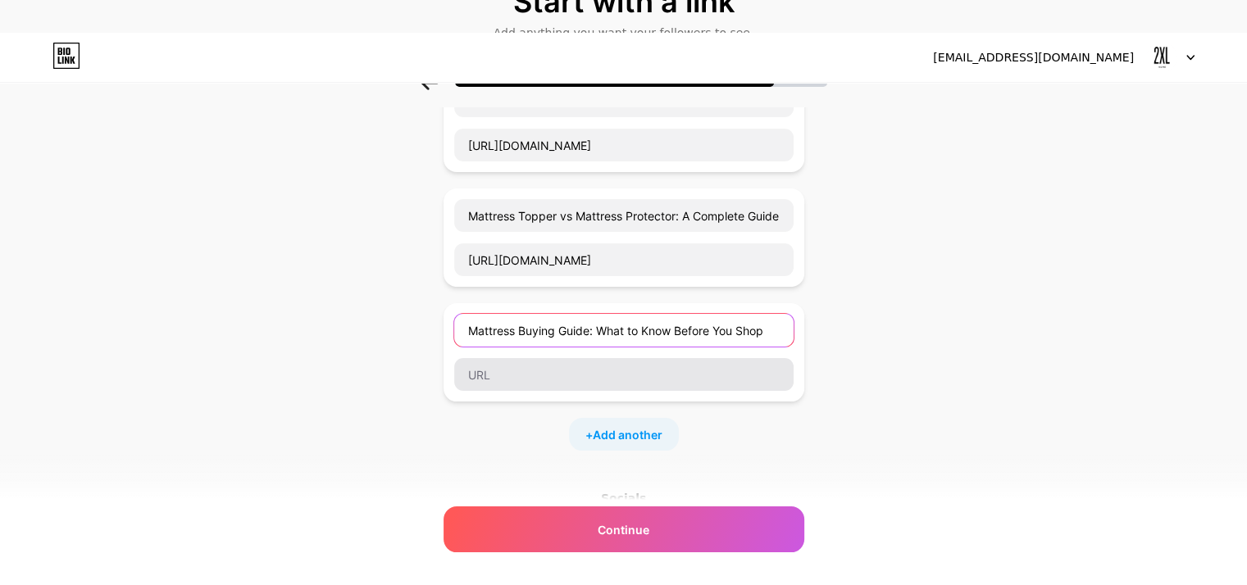
type input "Mattress Buying Guide: What to Know Before You Shop"
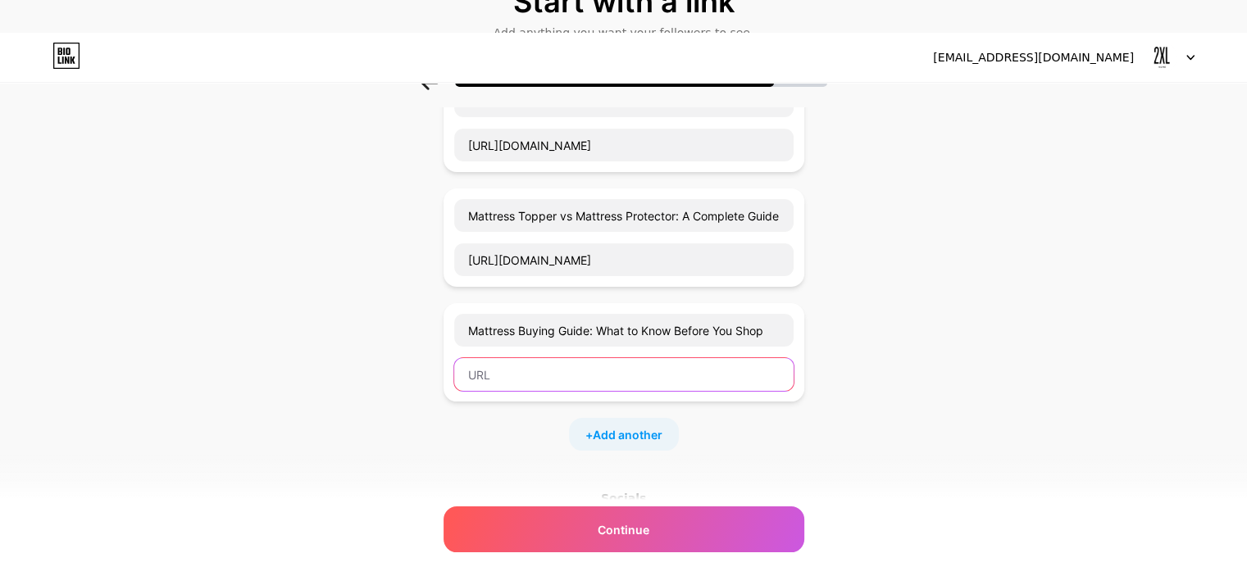
click at [602, 373] on input "text" at bounding box center [623, 374] width 339 height 33
paste input "https://2xlhome.com/ae-en/blog/how-to-choose-best-mattress/"
type input "https://2xlhome.com/ae-en/blog/how-to-choose-best-mattress/"
click at [645, 433] on span "Add another" at bounding box center [628, 434] width 70 height 17
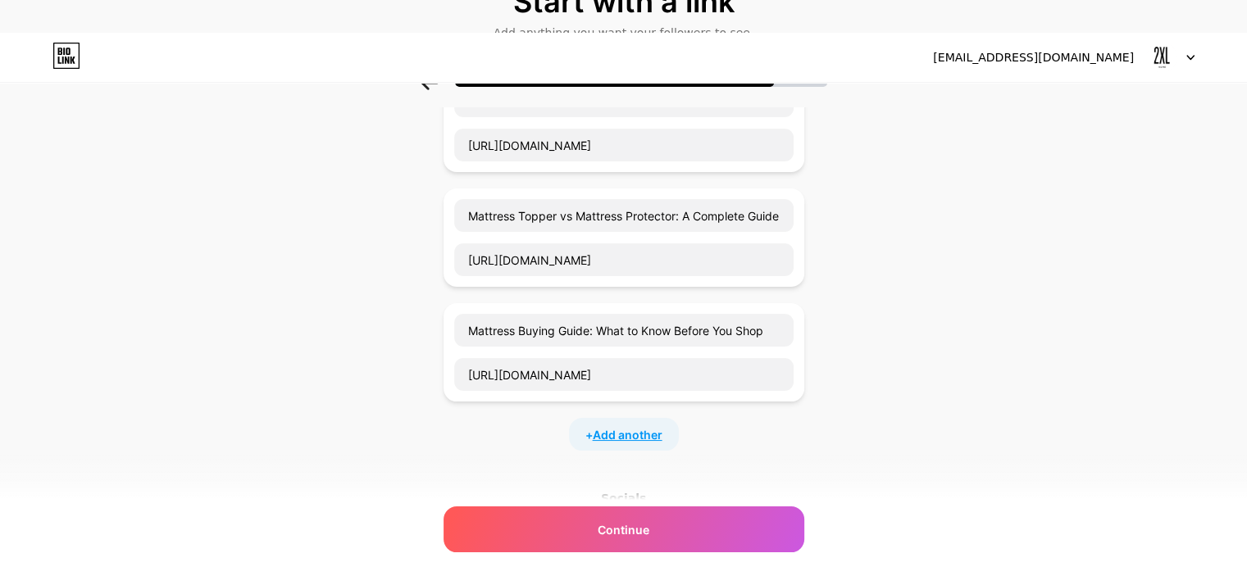
scroll to position [0, 0]
click at [569, 443] on input "text" at bounding box center [623, 445] width 339 height 33
paste input "Choosing the Right Size Rug for Your Space"
type input "Choosing the Right Size Rug for Your Space"
click at [580, 489] on input "text" at bounding box center [623, 489] width 339 height 33
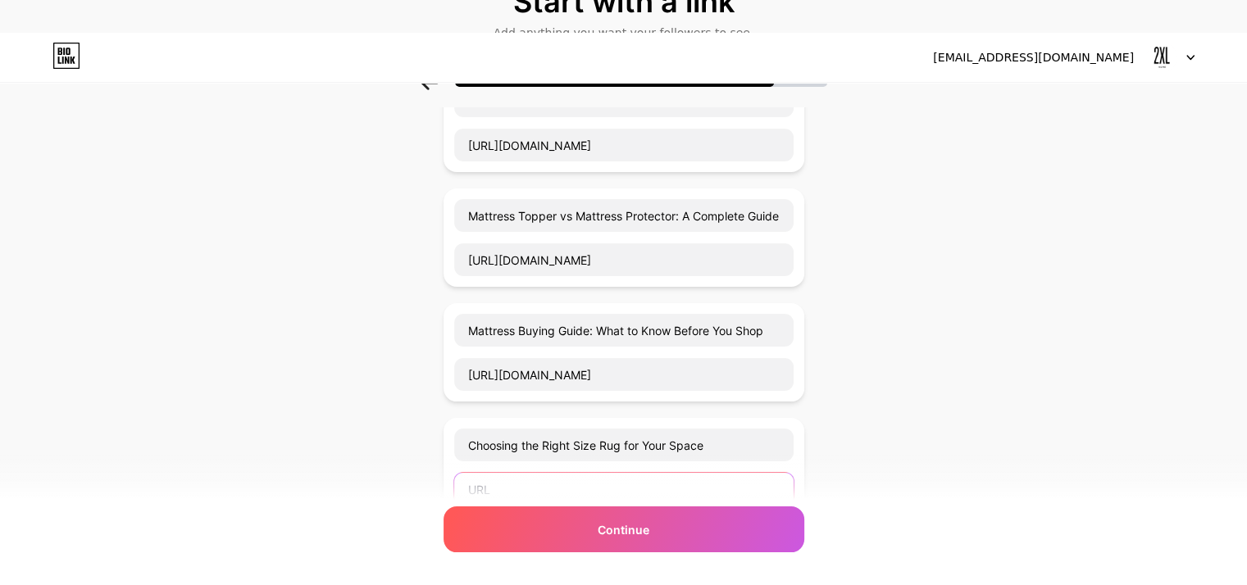
paste input "https://2xlhome.com/ae-en/blog/right-size-rug-for-your-space/"
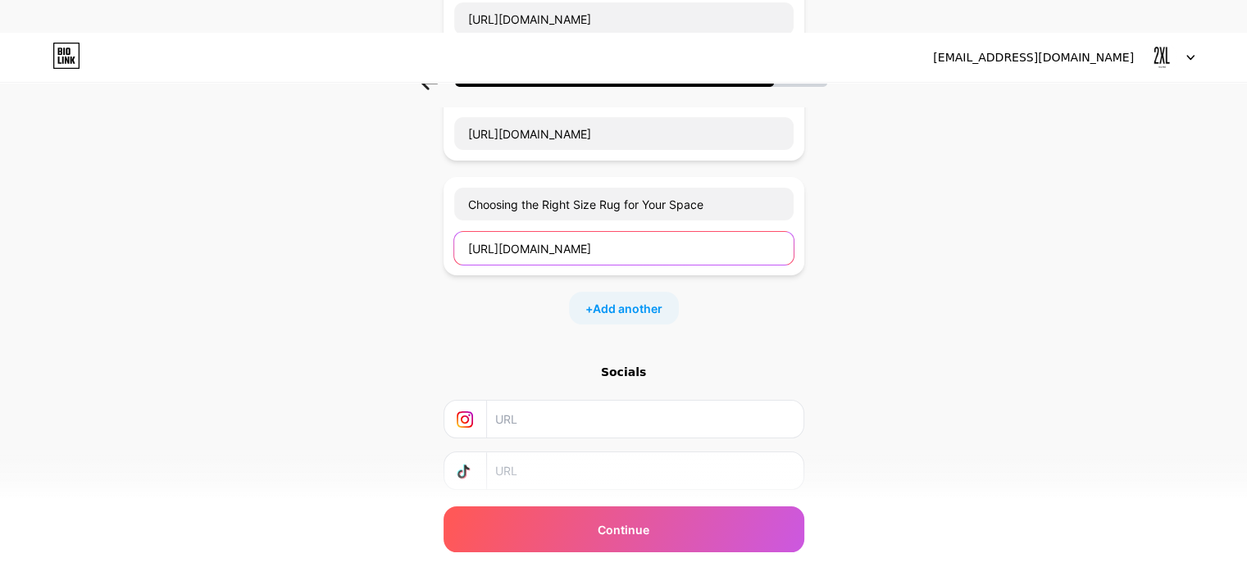
scroll to position [410, 0]
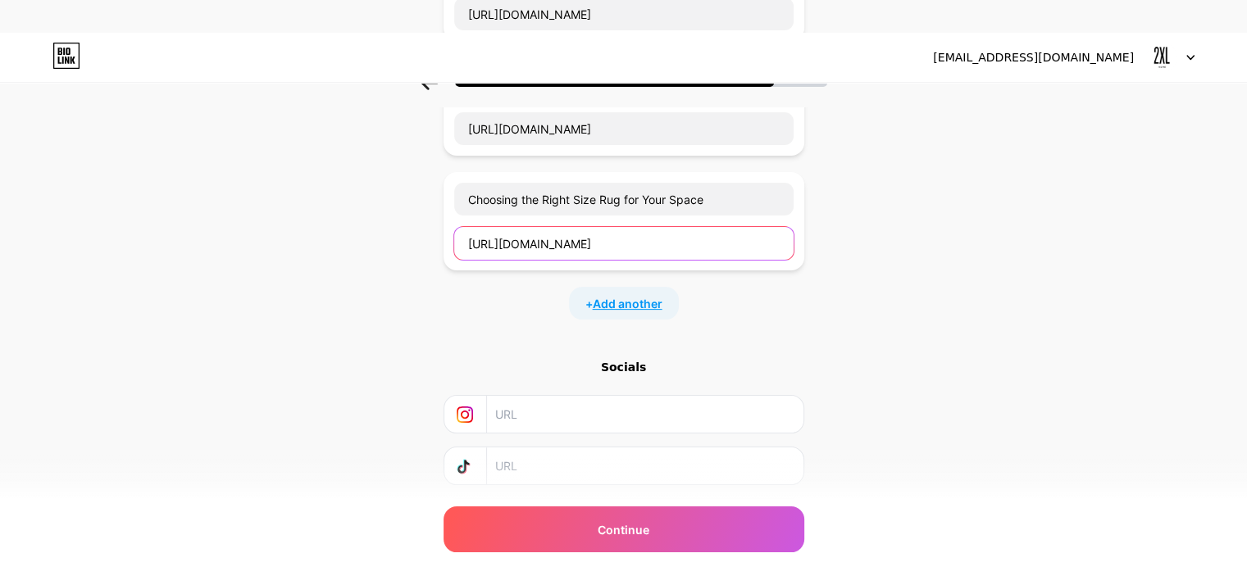
type input "https://2xlhome.com/ae-en/blog/right-size-rug-for-your-space/"
click at [617, 297] on span "Add another" at bounding box center [628, 303] width 70 height 17
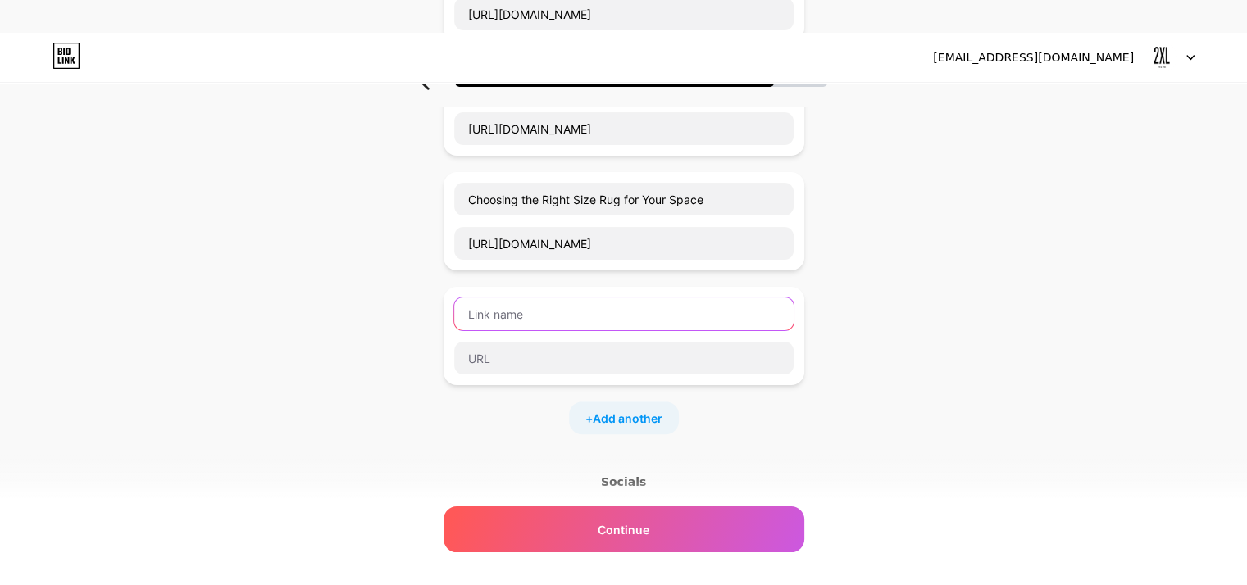
click at [596, 309] on input "text" at bounding box center [623, 314] width 339 height 33
type input "Spring Decor"
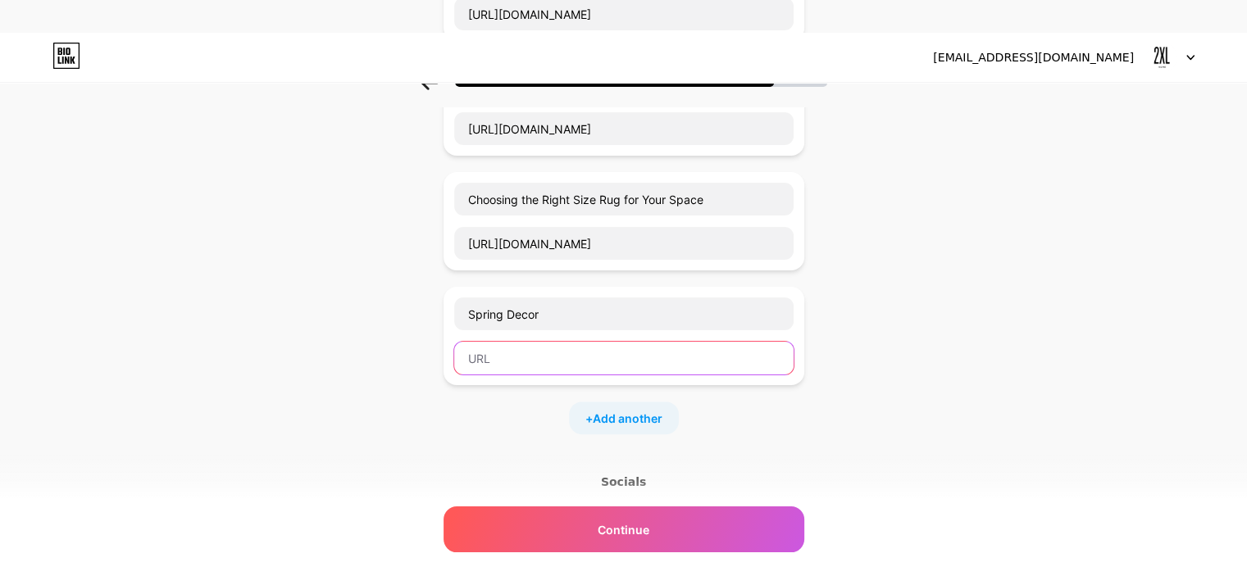
click at [608, 358] on input "text" at bounding box center [623, 358] width 339 height 33
paste input "https://2xlhome.com/ae-en/blog/spring-decor"
type input "https://2xlhome.com/ae-en/blog/spring-decor"
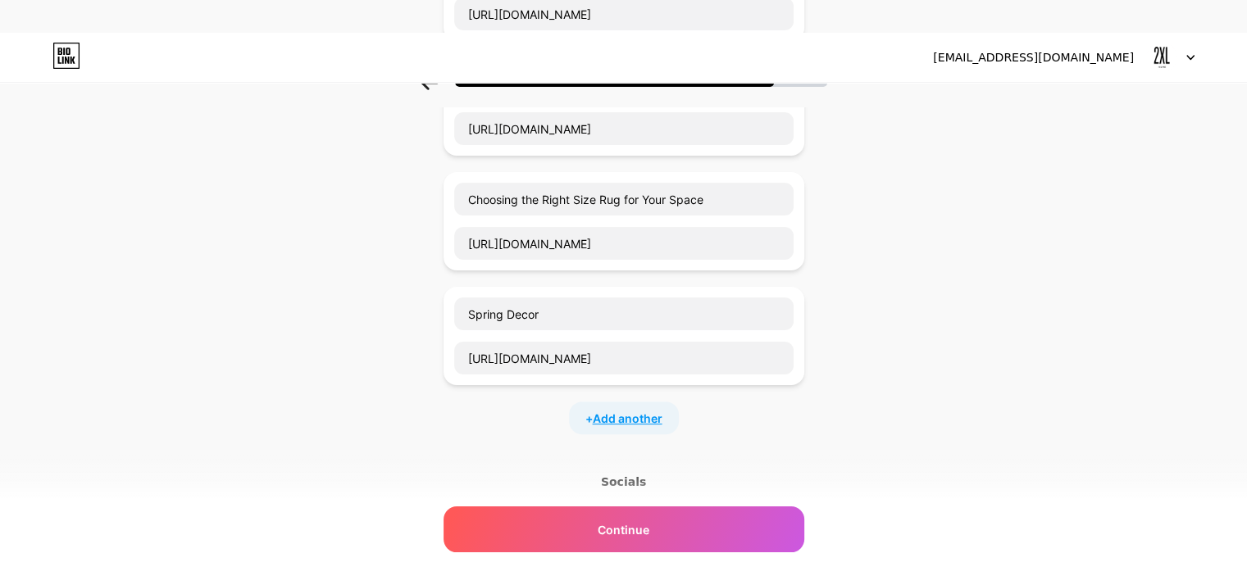
click at [626, 422] on span "Add another" at bounding box center [628, 418] width 70 height 17
drag, startPoint x: 623, startPoint y: 435, endPoint x: 639, endPoint y: 432, distance: 16.6
click at [632, 436] on input "text" at bounding box center [623, 428] width 339 height 33
click at [601, 430] on input "Summer Sales and Deals" at bounding box center [623, 428] width 339 height 33
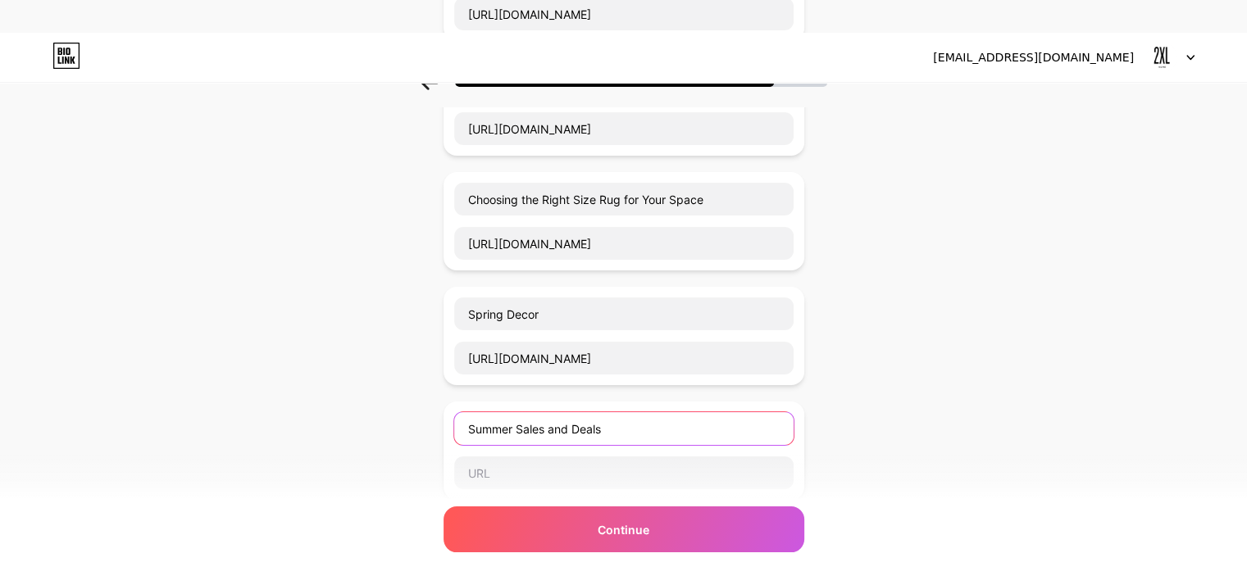
click at [601, 430] on input "Summer Sales and Deals" at bounding box center [623, 428] width 339 height 33
type input "Perfect Summer Escape"
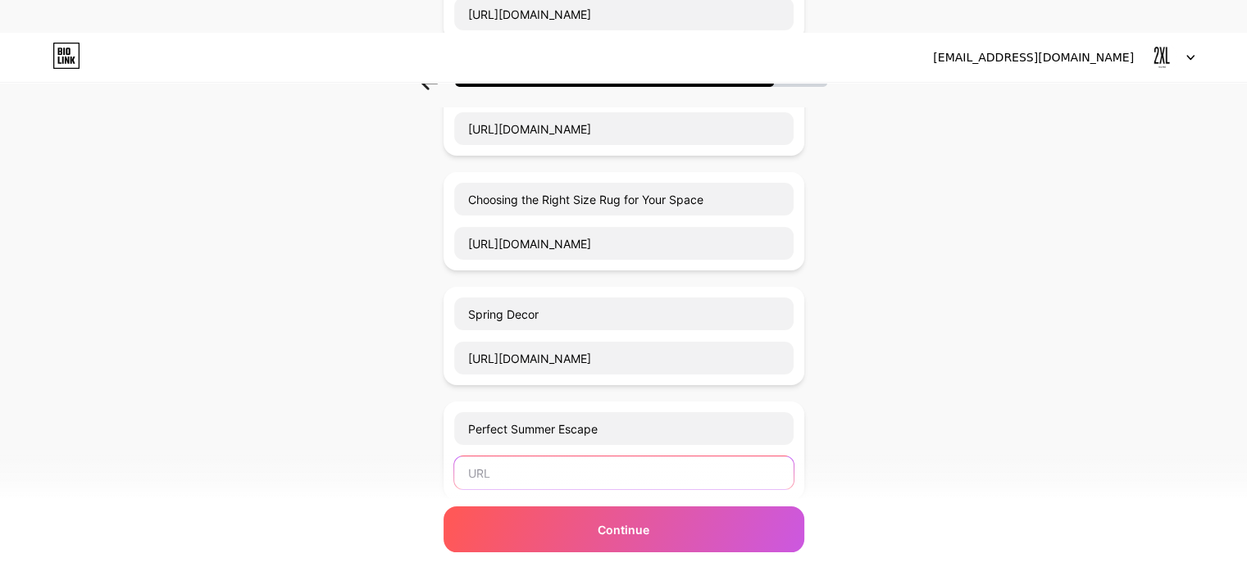
click at [611, 470] on input "text" at bounding box center [623, 473] width 339 height 33
paste input "https://2xlhome.com/ae-en/blog/best-summer-sales-and-deals/"
type input "https://2xlhome.com/ae-en/blog/best-summer-sales-and-deals/"
click at [981, 402] on div "Start with a link Add anything you want your followers to see. 2XL Home Furnitu…" at bounding box center [623, 273] width 1247 height 1150
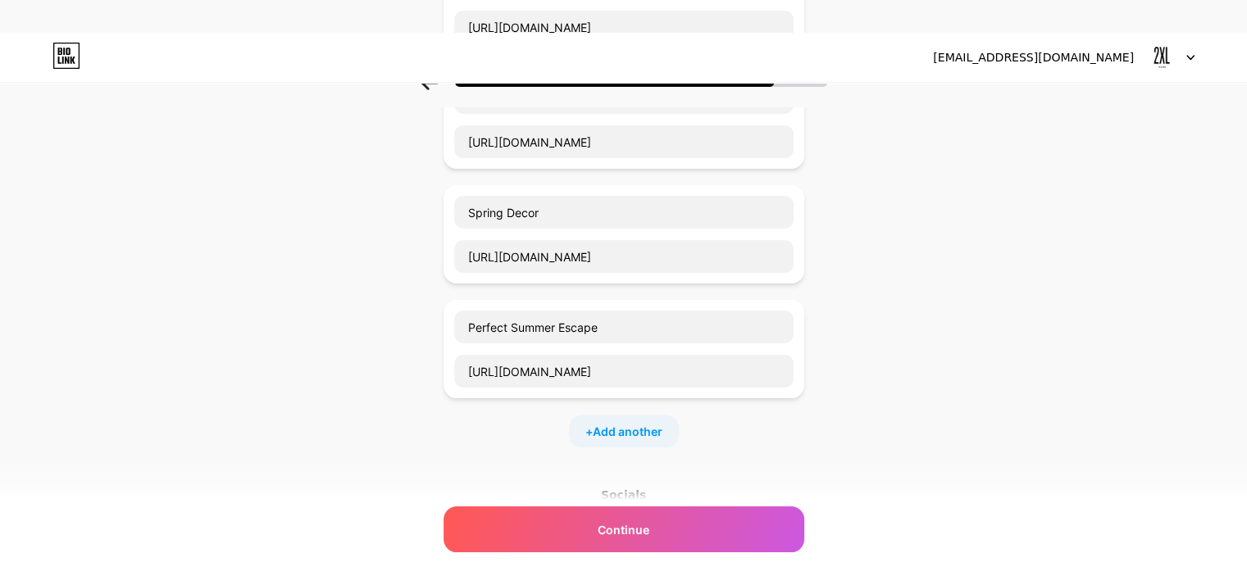
scroll to position [656, 0]
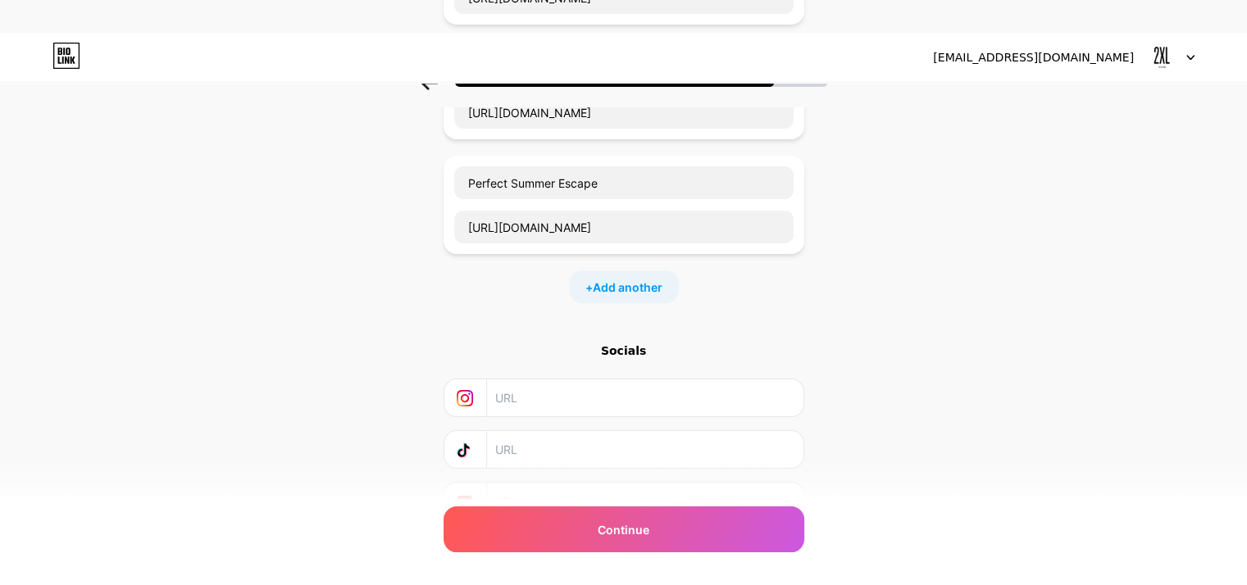
click at [647, 383] on input "text" at bounding box center [644, 398] width 298 height 37
paste input "https://2xlhome.com/ae-en/blog/best-summer-sales-and-deals/"
type input "https://2xlhome.com/ae-en/blog/best-summer-sales-and-deals/"
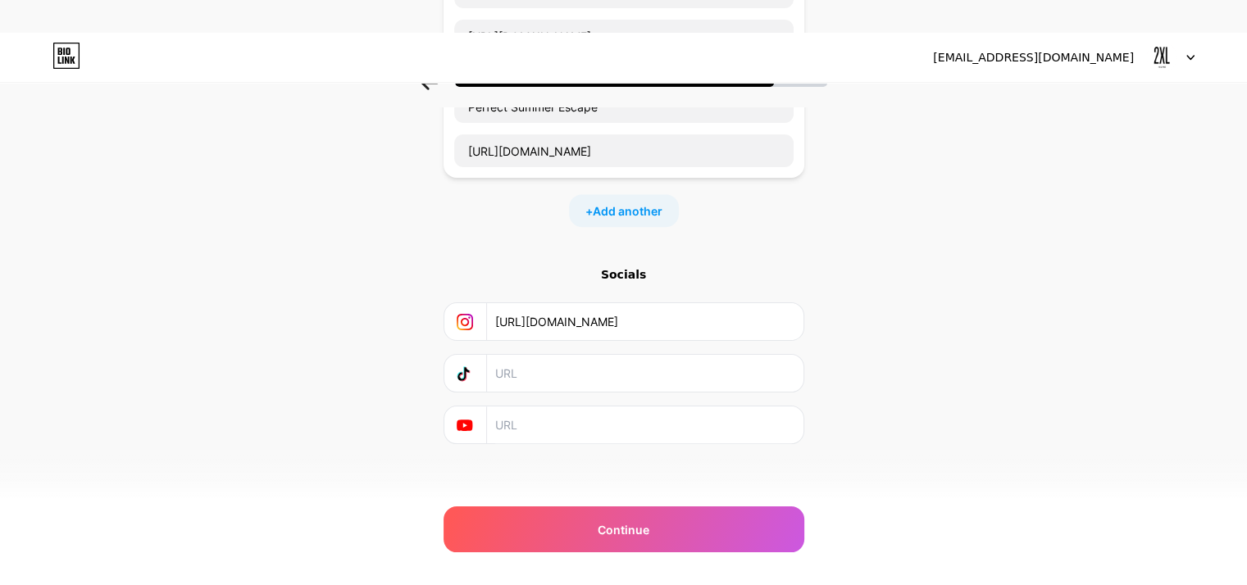
scroll to position [733, 0]
click at [572, 363] on input "text" at bounding box center [644, 372] width 298 height 37
paste input "https://www.tiktok.com/@2xlhome"
type input "https://www.tiktok.com/@2xlhome"
click at [747, 415] on input "text" at bounding box center [644, 424] width 298 height 37
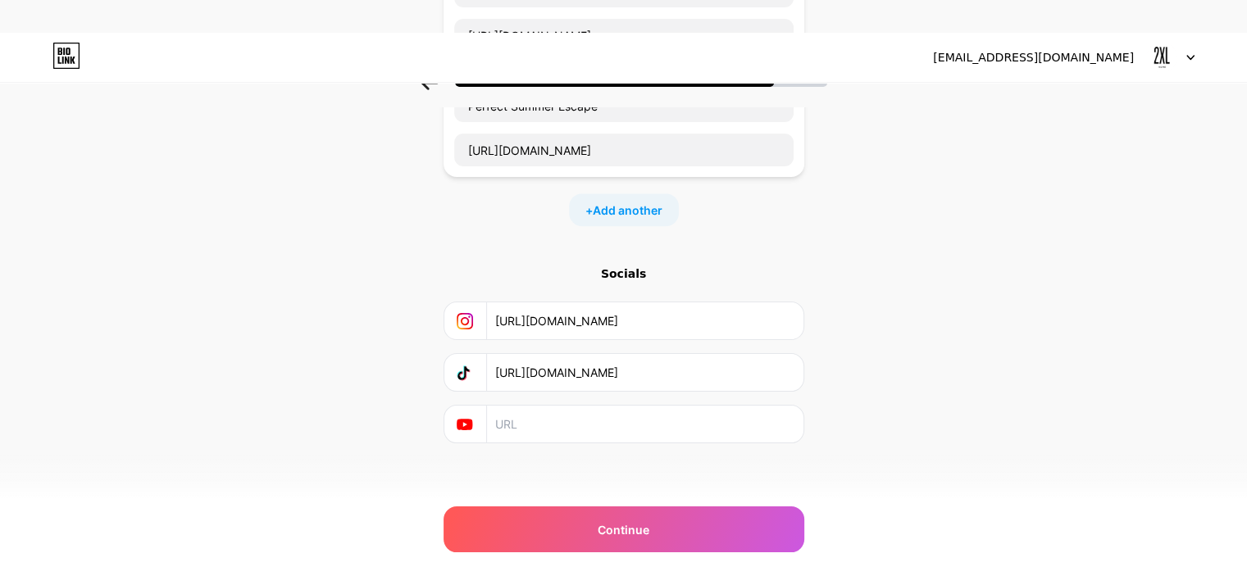
paste input "https://www.youtube.com/user/2XLFurniture"
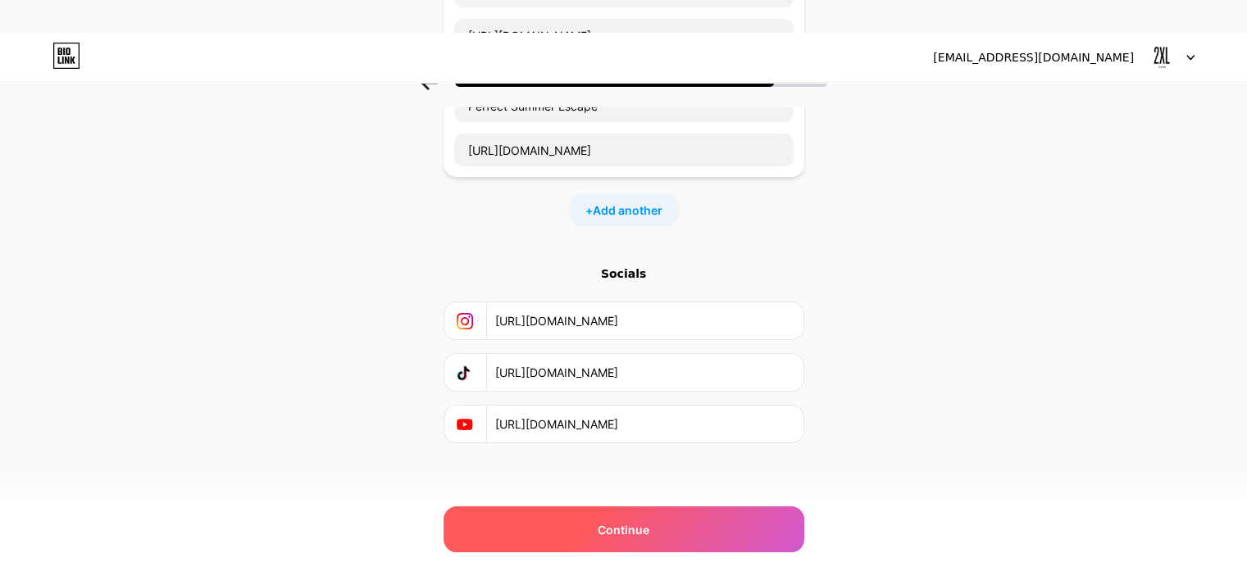
type input "https://www.youtube.com/user/2XLFurniture"
click at [721, 541] on div "Continue" at bounding box center [624, 530] width 361 height 46
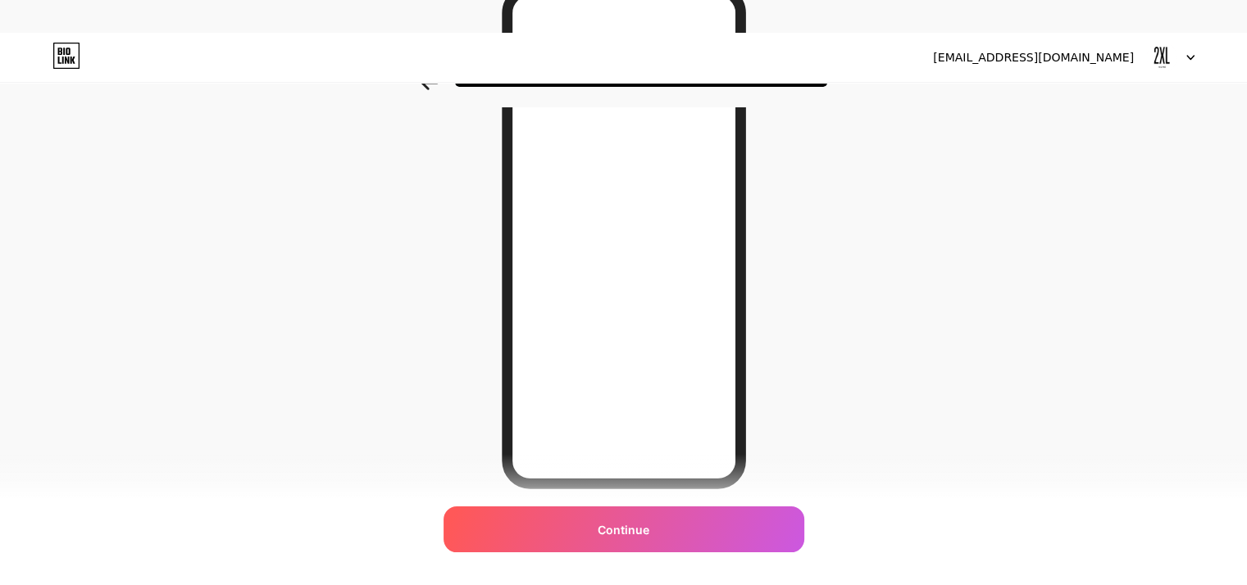
scroll to position [246, 0]
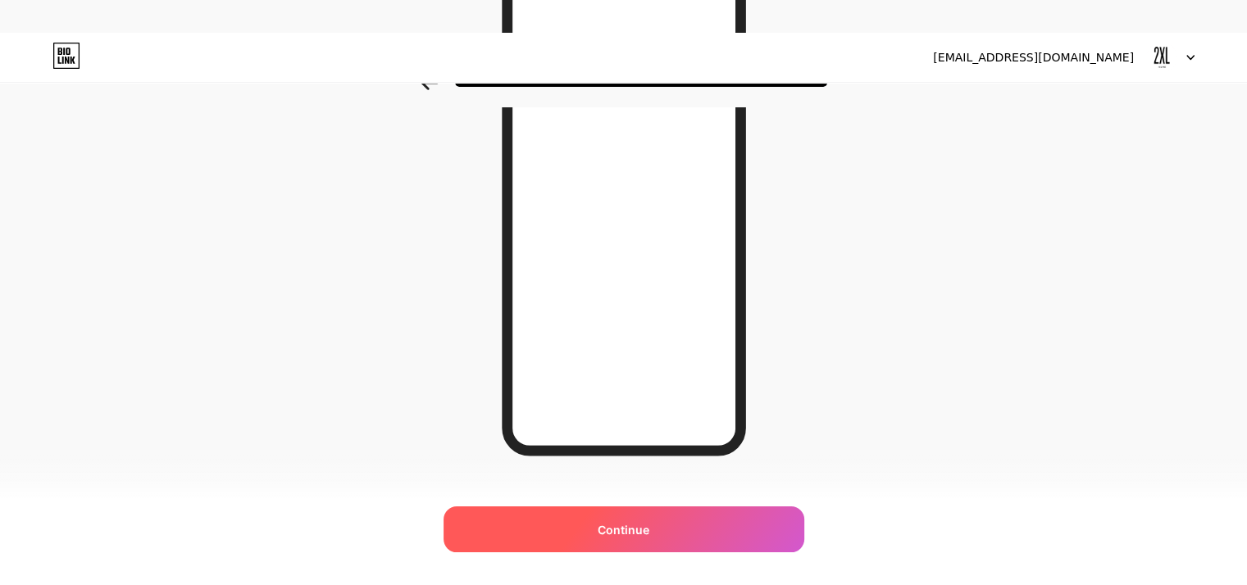
click at [676, 530] on div "Continue" at bounding box center [624, 530] width 361 height 46
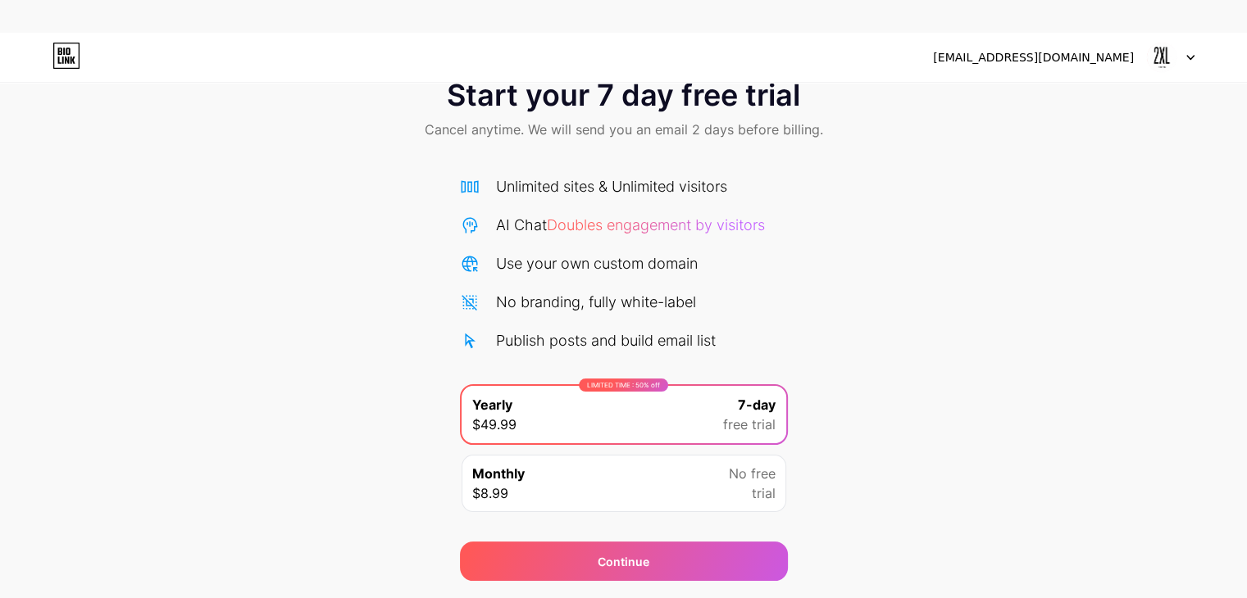
scroll to position [93, 0]
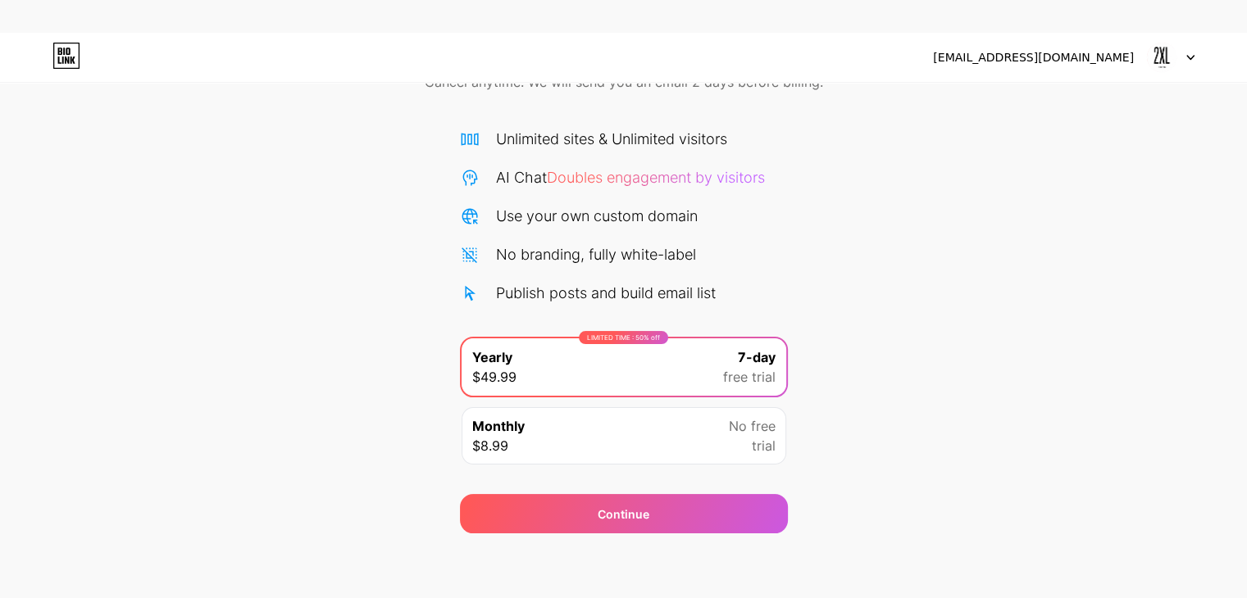
click at [687, 421] on div "Monthly $8.99 No free trial" at bounding box center [624, 435] width 325 height 57
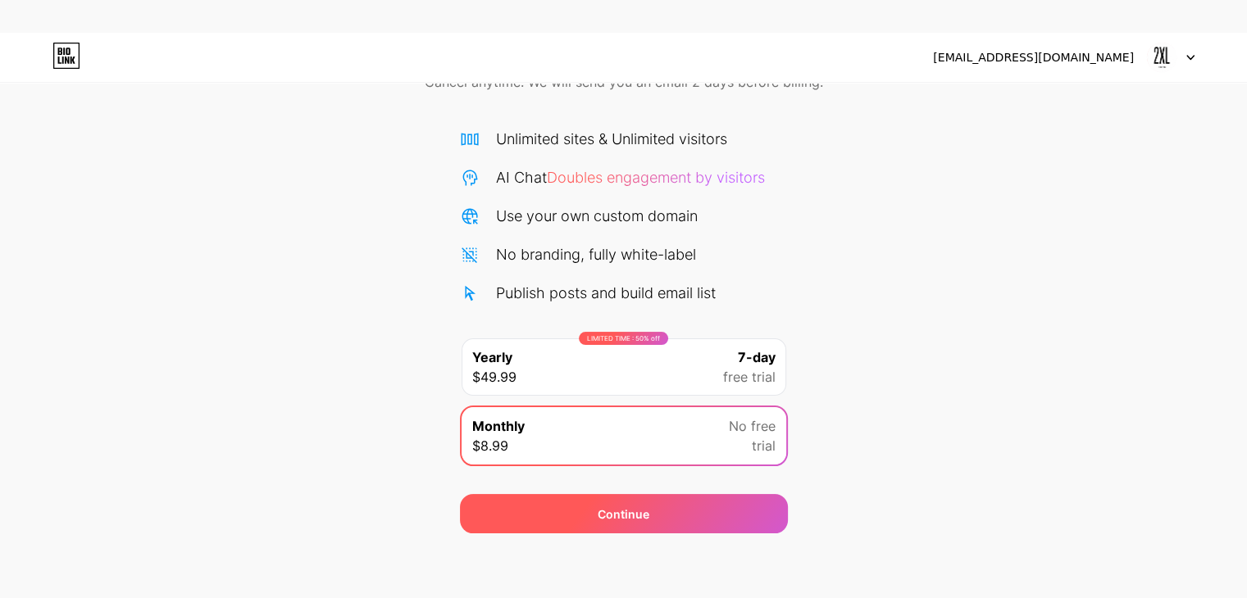
click at [639, 516] on span "Continue" at bounding box center [624, 514] width 52 height 17
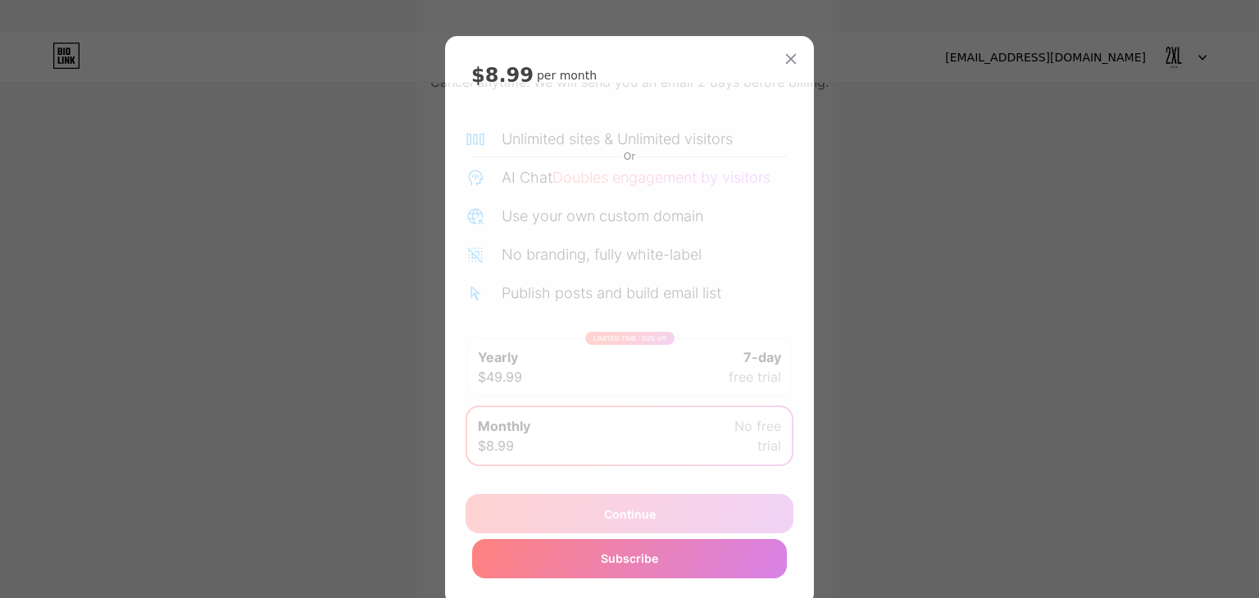
click at [749, 61] on div "$8.99 per month Or Subscribe" at bounding box center [629, 321] width 369 height 570
click at [785, 65] on icon at bounding box center [791, 58] width 13 height 13
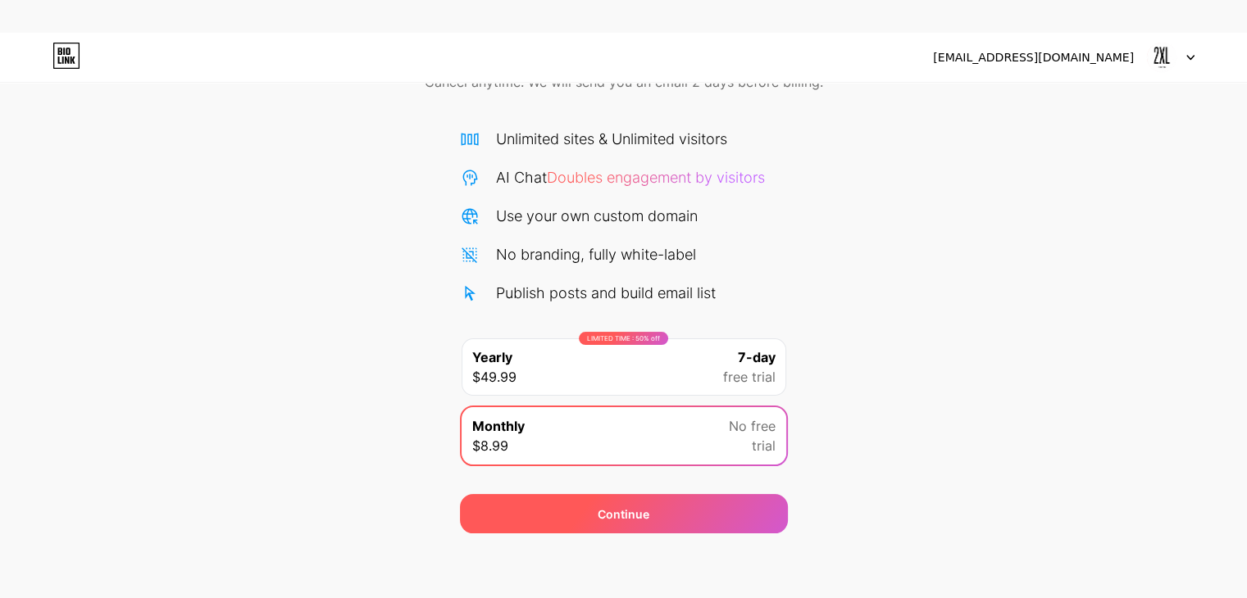
click at [731, 507] on div "Continue" at bounding box center [624, 513] width 328 height 39
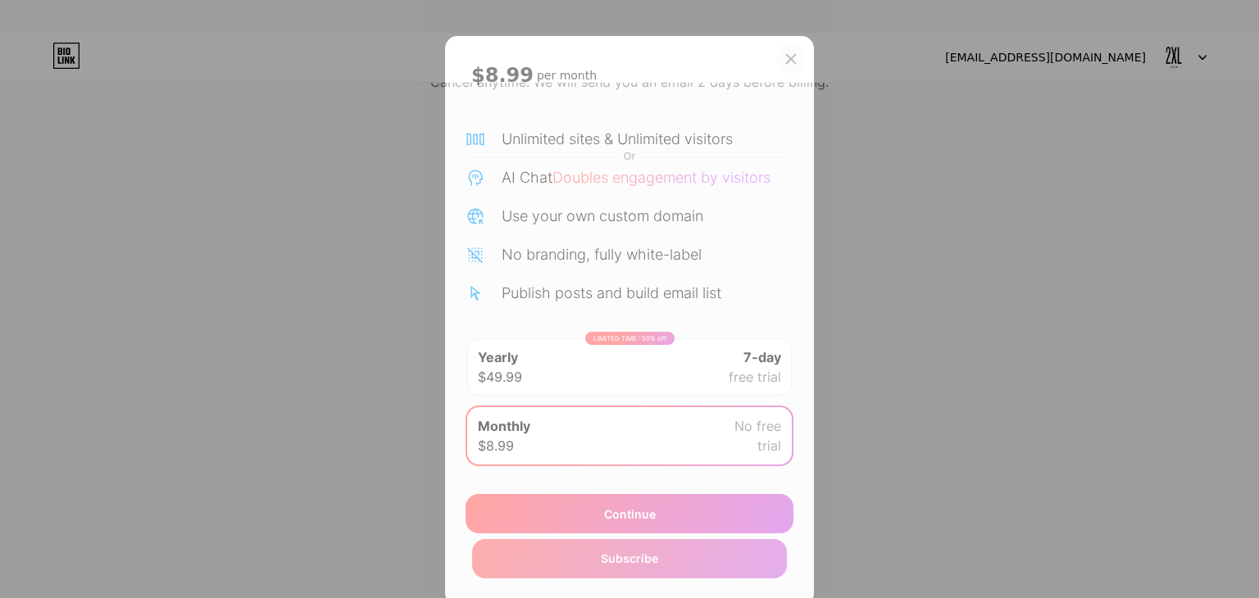
click at [787, 61] on icon at bounding box center [791, 59] width 9 height 9
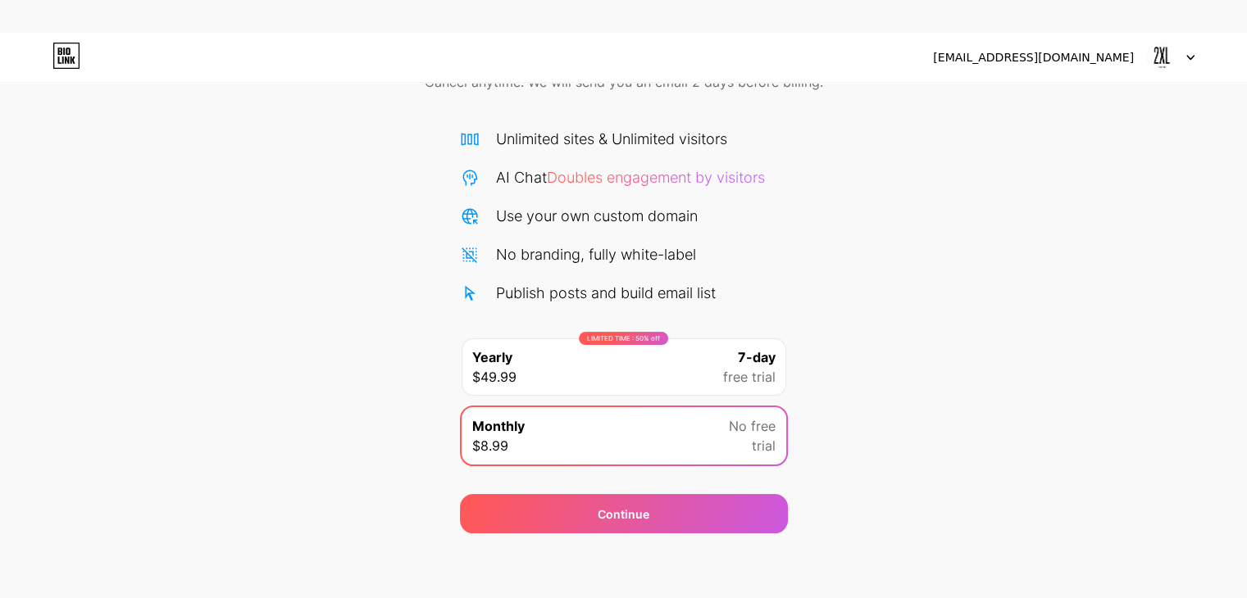
click at [920, 348] on div "Start your 7 day free trial Cancel anytime. We will send you an email 2 days be…" at bounding box center [623, 274] width 1247 height 519
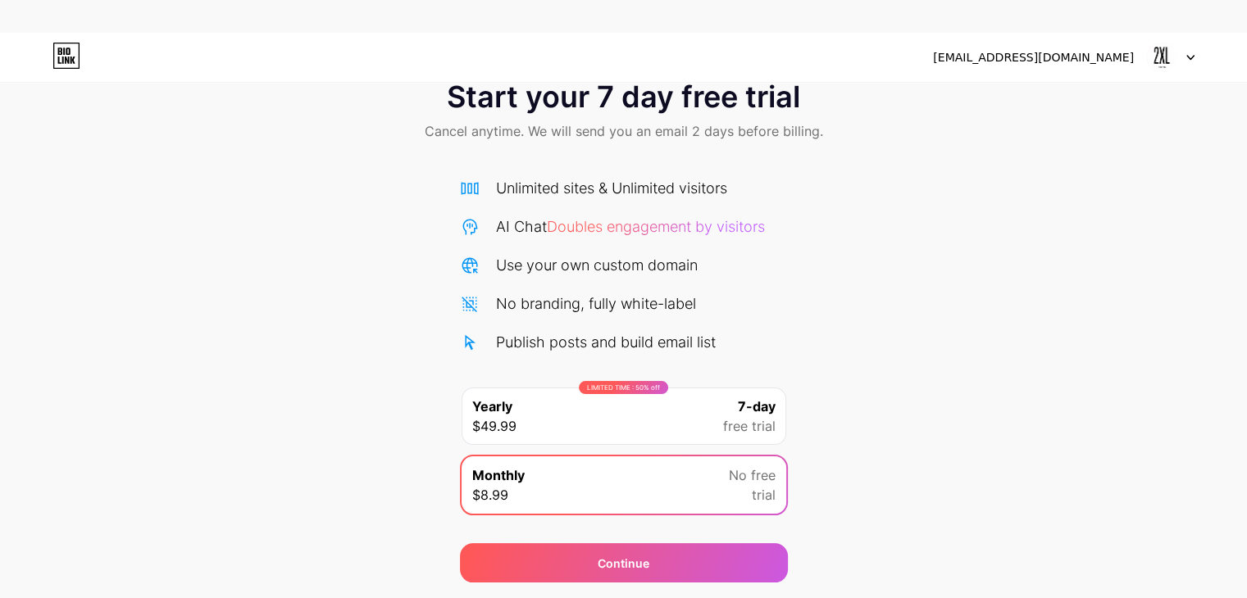
scroll to position [0, 0]
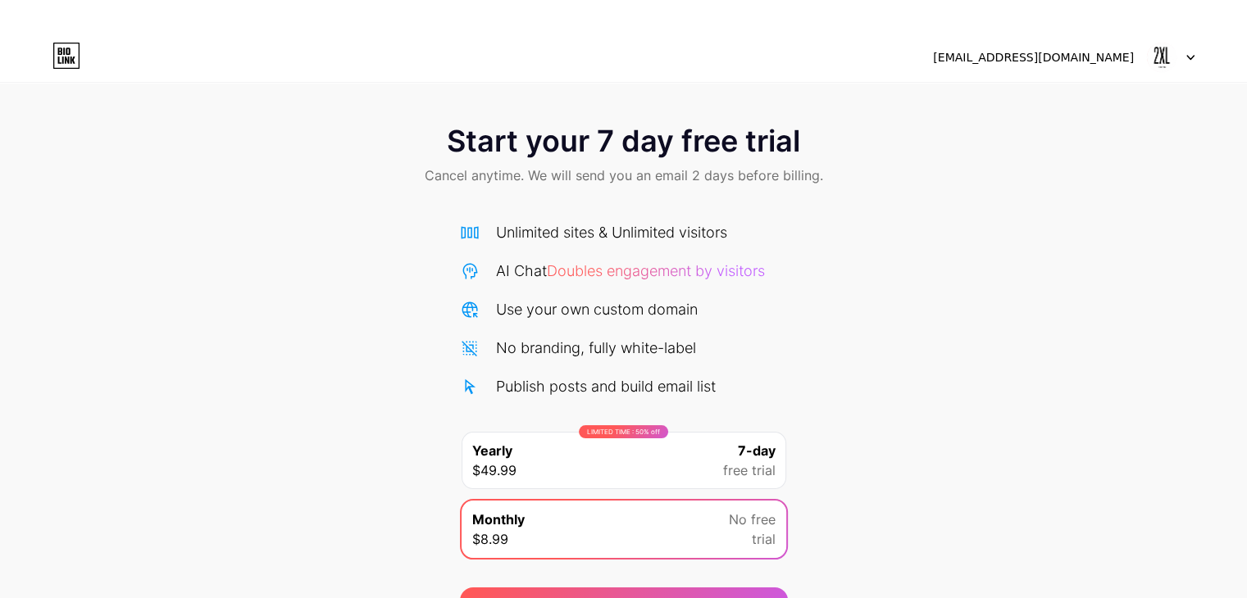
click at [1177, 68] on span at bounding box center [1161, 57] width 31 height 31
click at [1017, 286] on div "Start your 7 day free trial Cancel anytime. We will send you an email 2 days be…" at bounding box center [623, 367] width 1247 height 519
click at [77, 63] on icon at bounding box center [66, 56] width 28 height 26
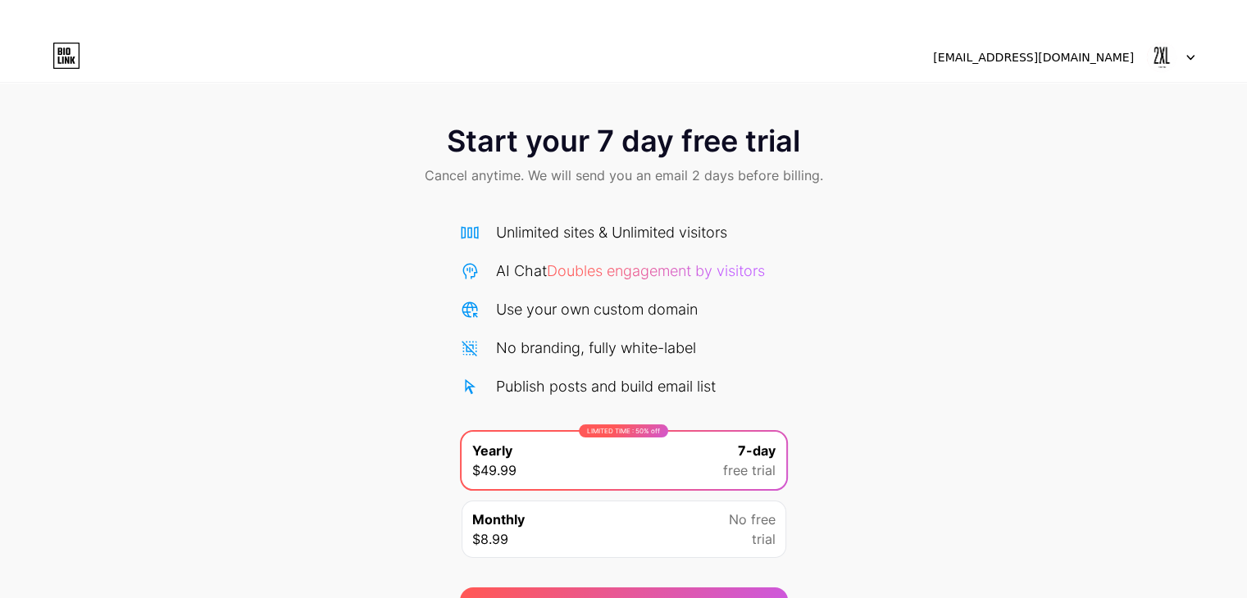
click at [54, 53] on icon at bounding box center [66, 56] width 28 height 26
click at [1149, 57] on img at bounding box center [1161, 57] width 31 height 31
click at [1171, 37] on div "[EMAIL_ADDRESS][DOMAIN_NAME] Logout" at bounding box center [623, 57] width 1247 height 49
click at [1118, 57] on div "[EMAIL_ADDRESS][DOMAIN_NAME]" at bounding box center [1033, 57] width 201 height 17
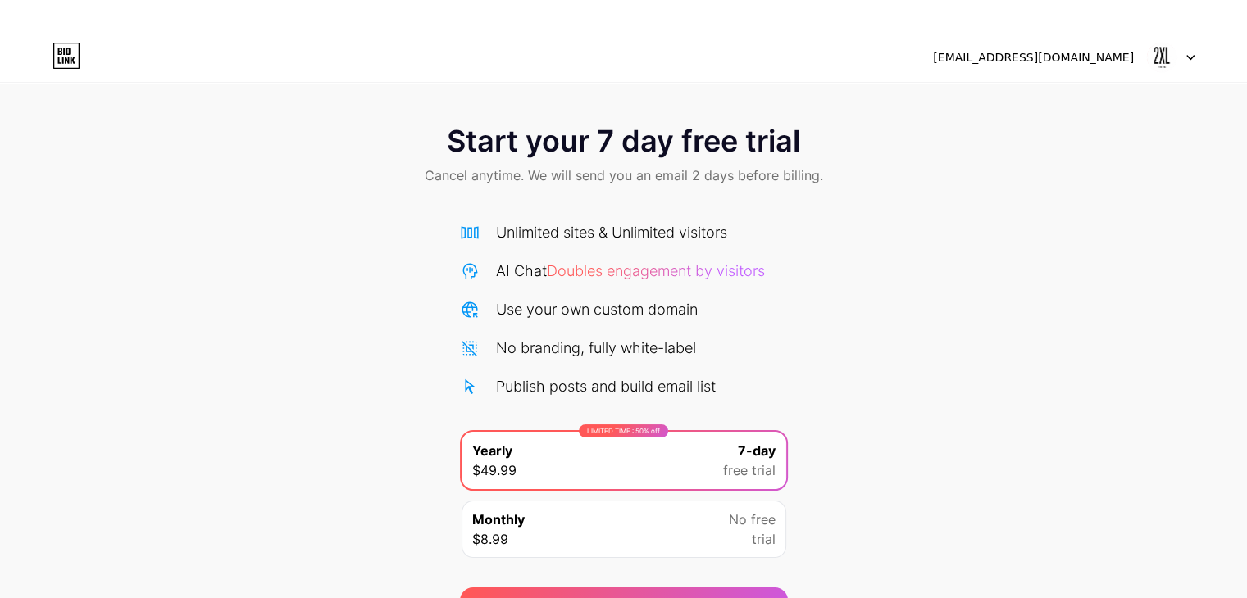
click at [1182, 59] on div at bounding box center [1171, 58] width 48 height 30
click at [1163, 80] on li "Logout" at bounding box center [1091, 100] width 203 height 44
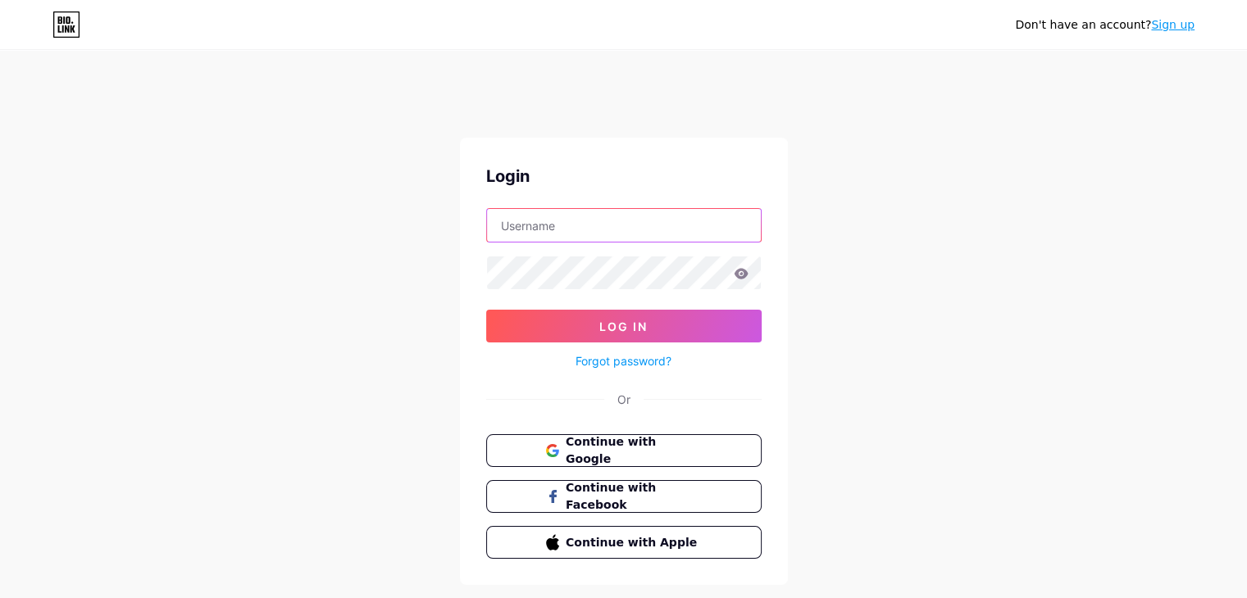
type input "[EMAIL_ADDRESS][DOMAIN_NAME]"
click at [642, 449] on span "Continue with Google" at bounding box center [633, 451] width 137 height 35
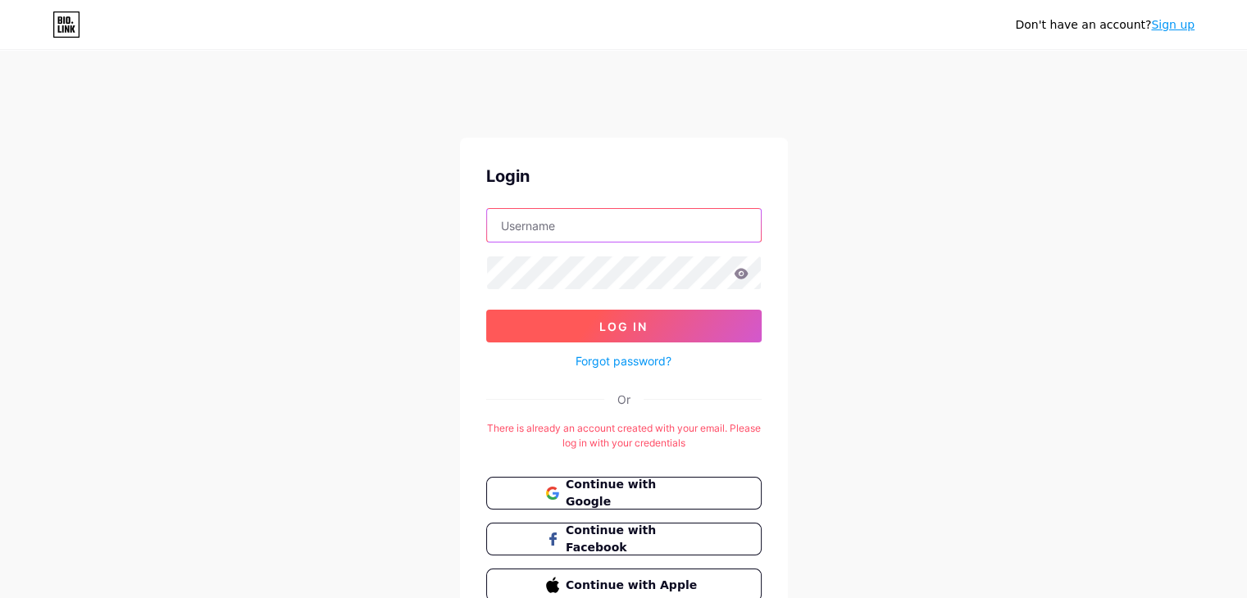
type input "[EMAIL_ADDRESS][DOMAIN_NAME]"
click at [692, 343] on div "Forgot password?" at bounding box center [623, 357] width 275 height 29
click at [697, 331] on button "Log In" at bounding box center [623, 326] width 275 height 33
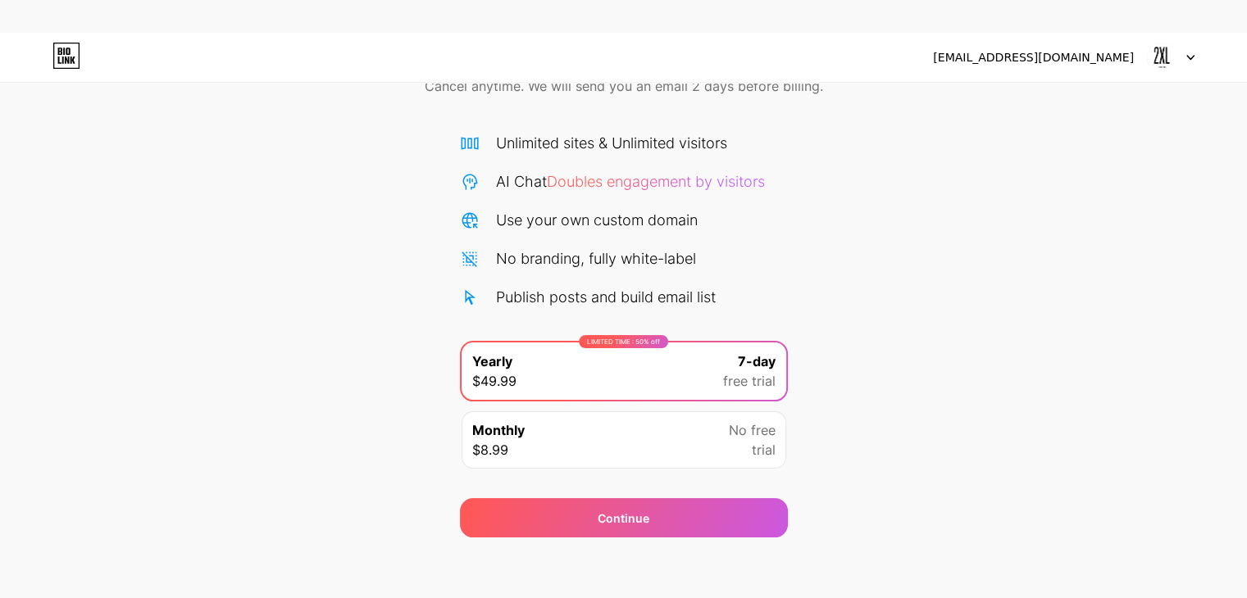
scroll to position [93, 0]
